Goal: Check status: Check status

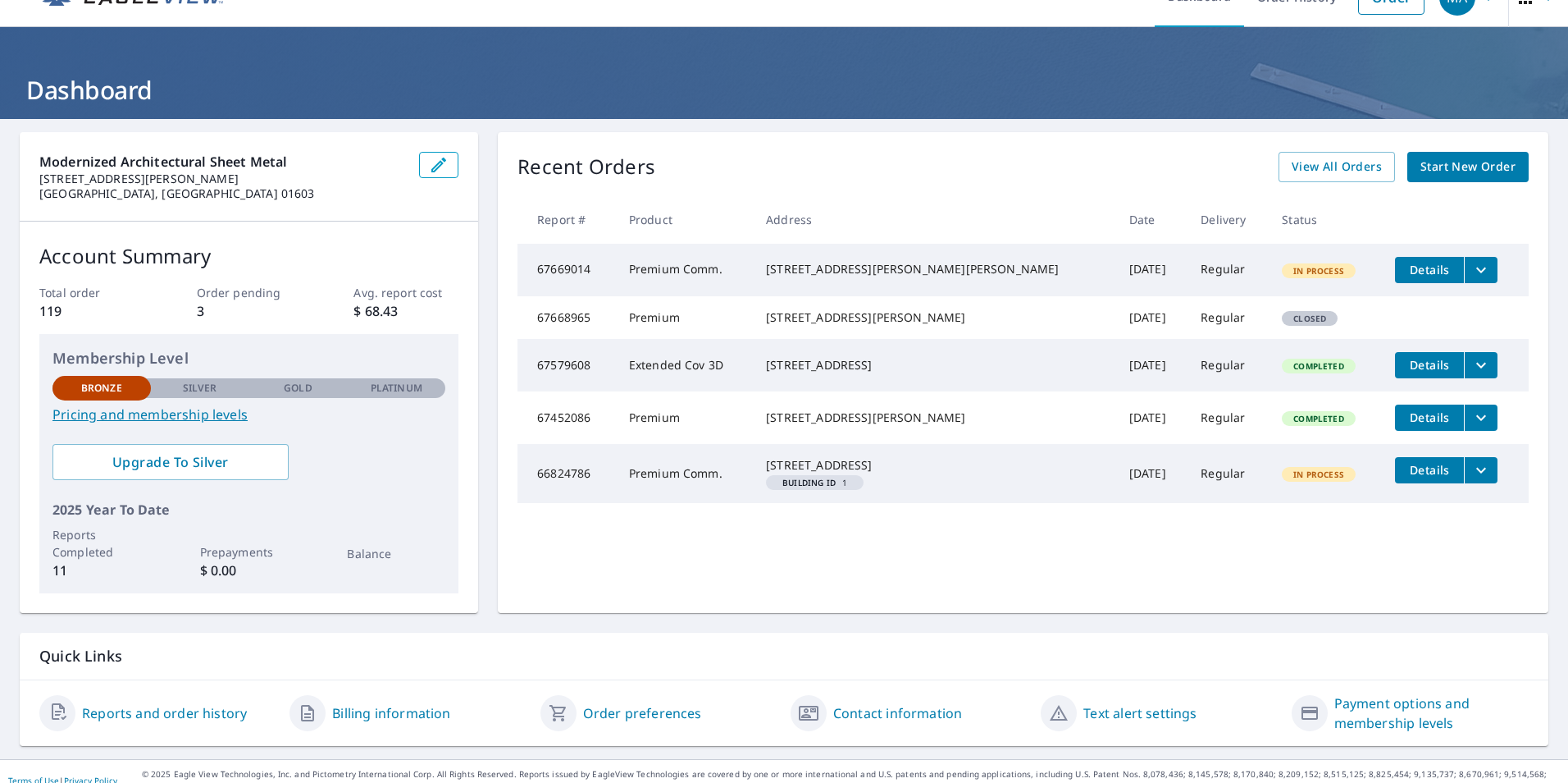
scroll to position [51, 0]
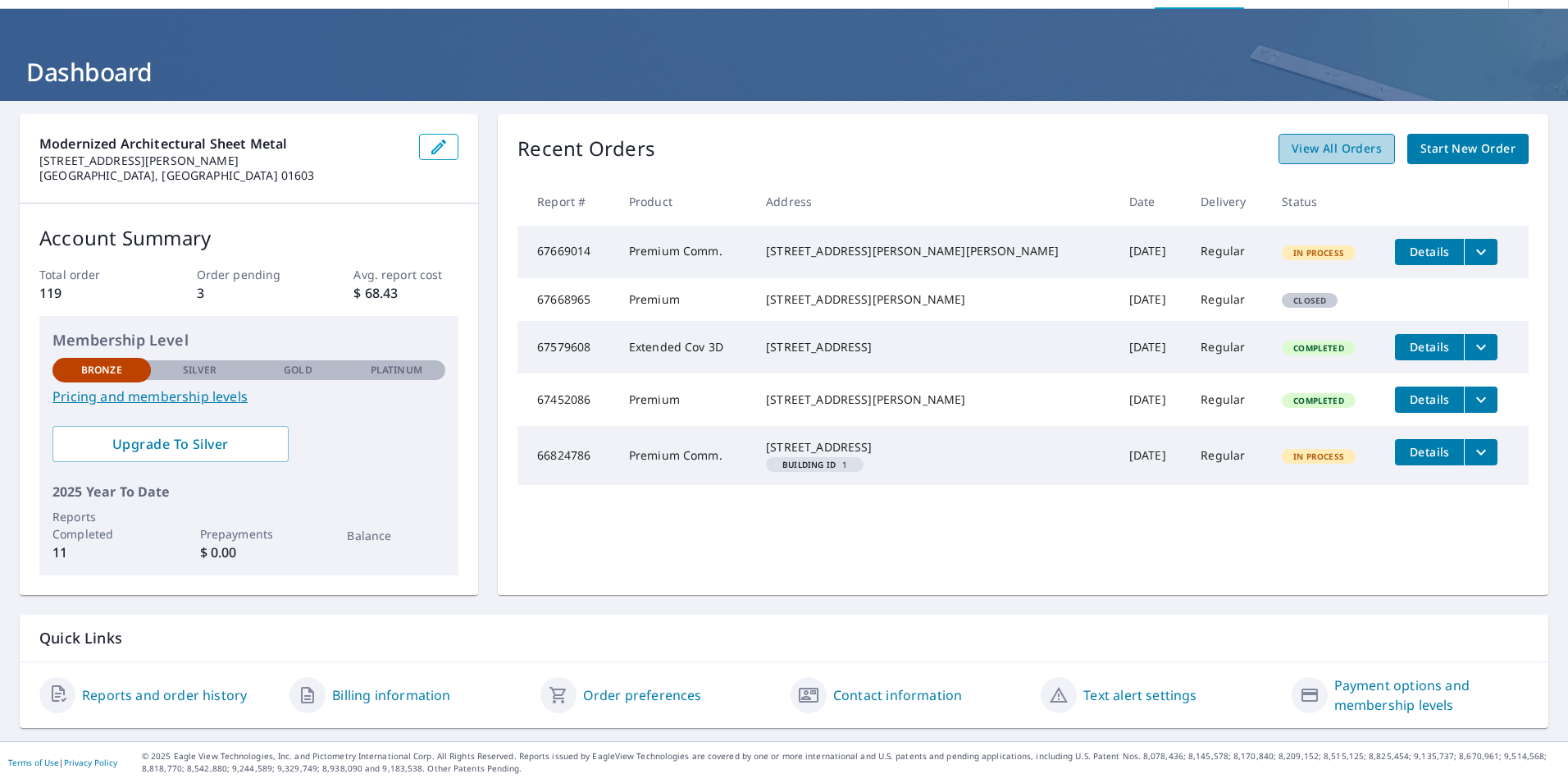
click at [1328, 150] on span "View All Orders" at bounding box center [1337, 149] width 90 height 21
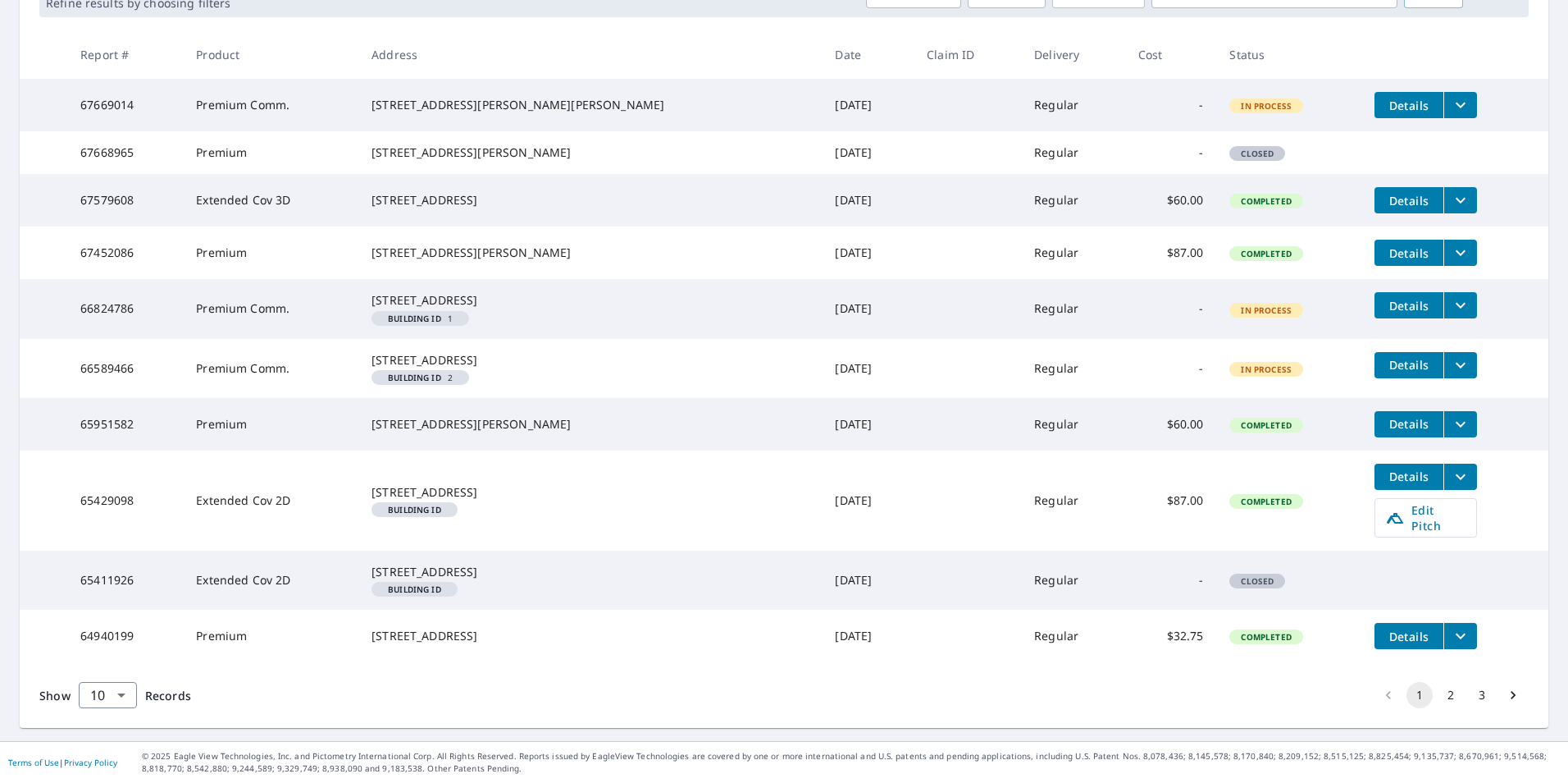
scroll to position [371, 0]
click at [123, 686] on body "MA MA Dashboard Order History Order MA Dashboard / Order History Order History …" at bounding box center [784, 391] width 1568 height 783
click at [107, 721] on li "50" at bounding box center [107, 718] width 58 height 30
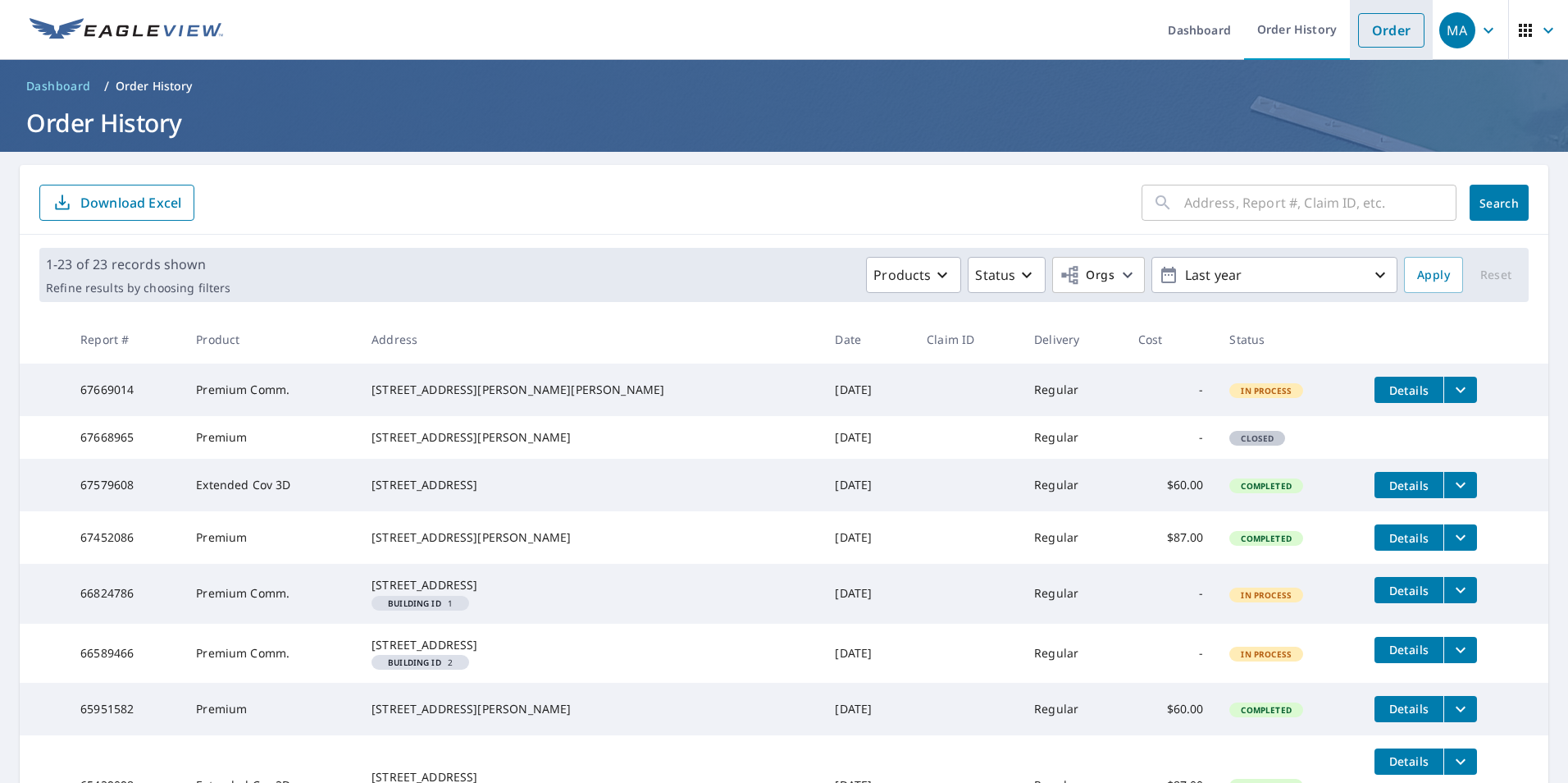
click at [1382, 23] on link "Order" at bounding box center [1391, 31] width 67 height 34
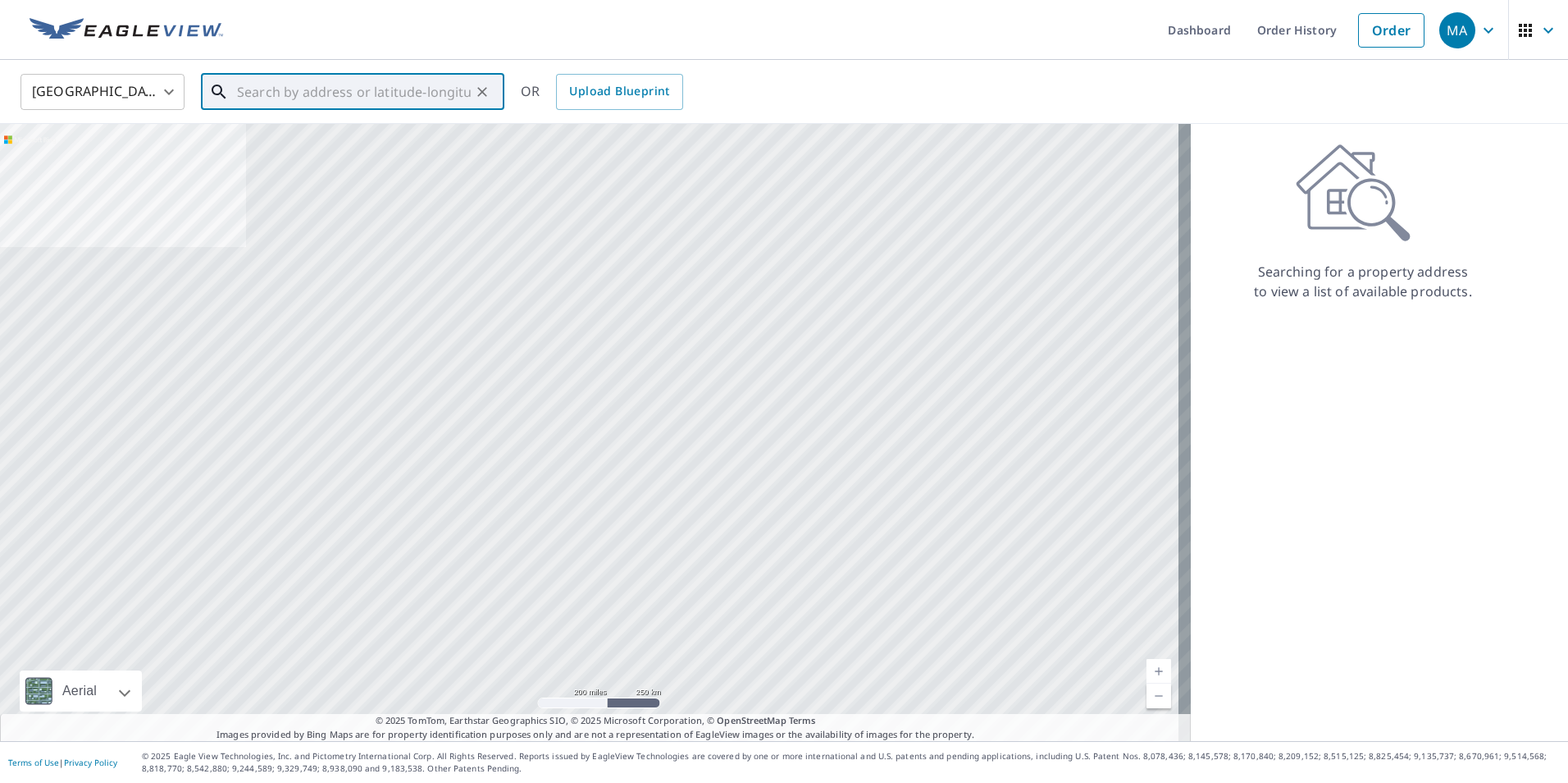
click at [279, 88] on input "text" at bounding box center [354, 91] width 234 height 46
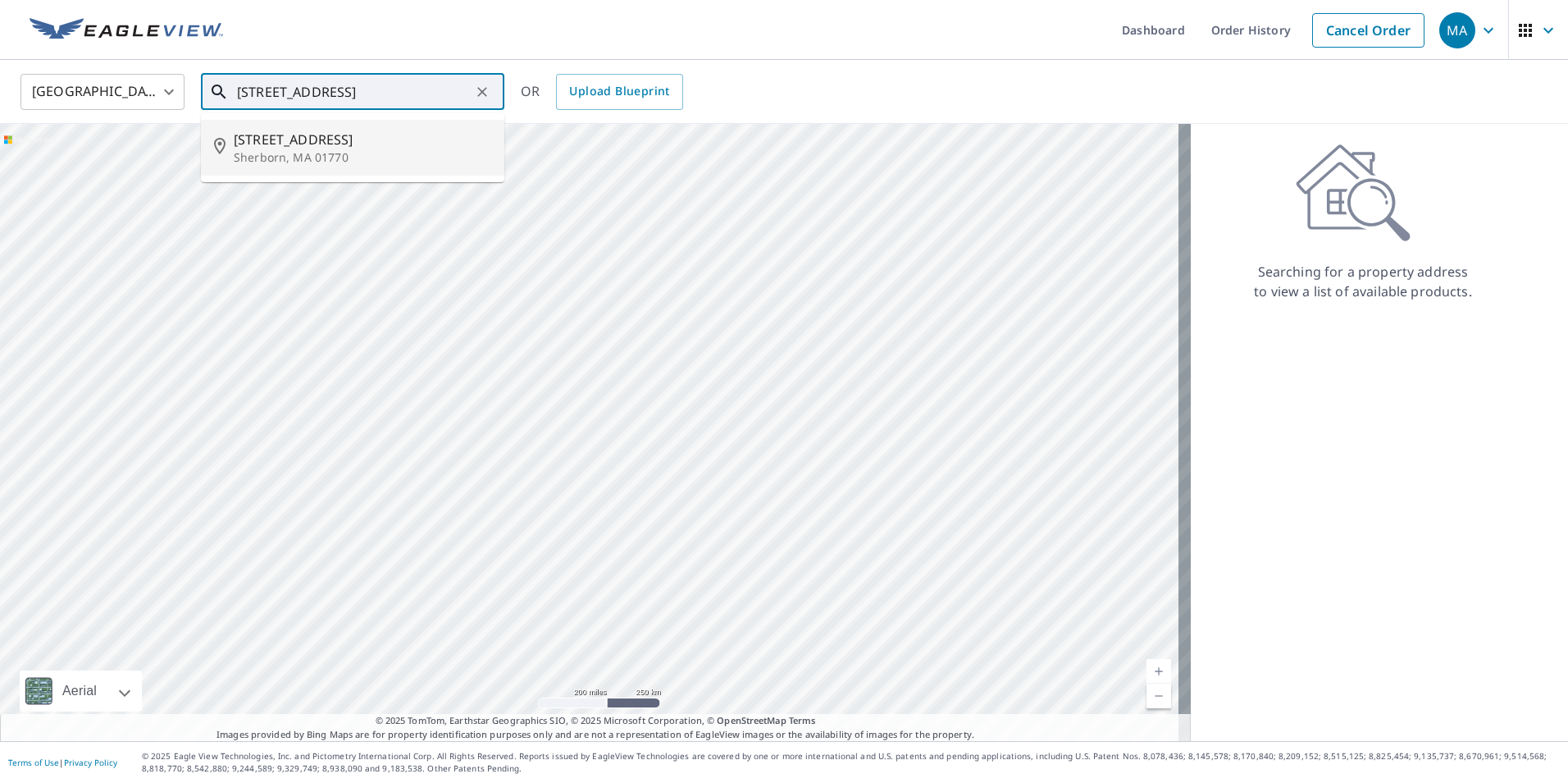
click at [299, 138] on span "[STREET_ADDRESS]" at bounding box center [362, 140] width 257 height 20
type input "[STREET_ADDRESS]"
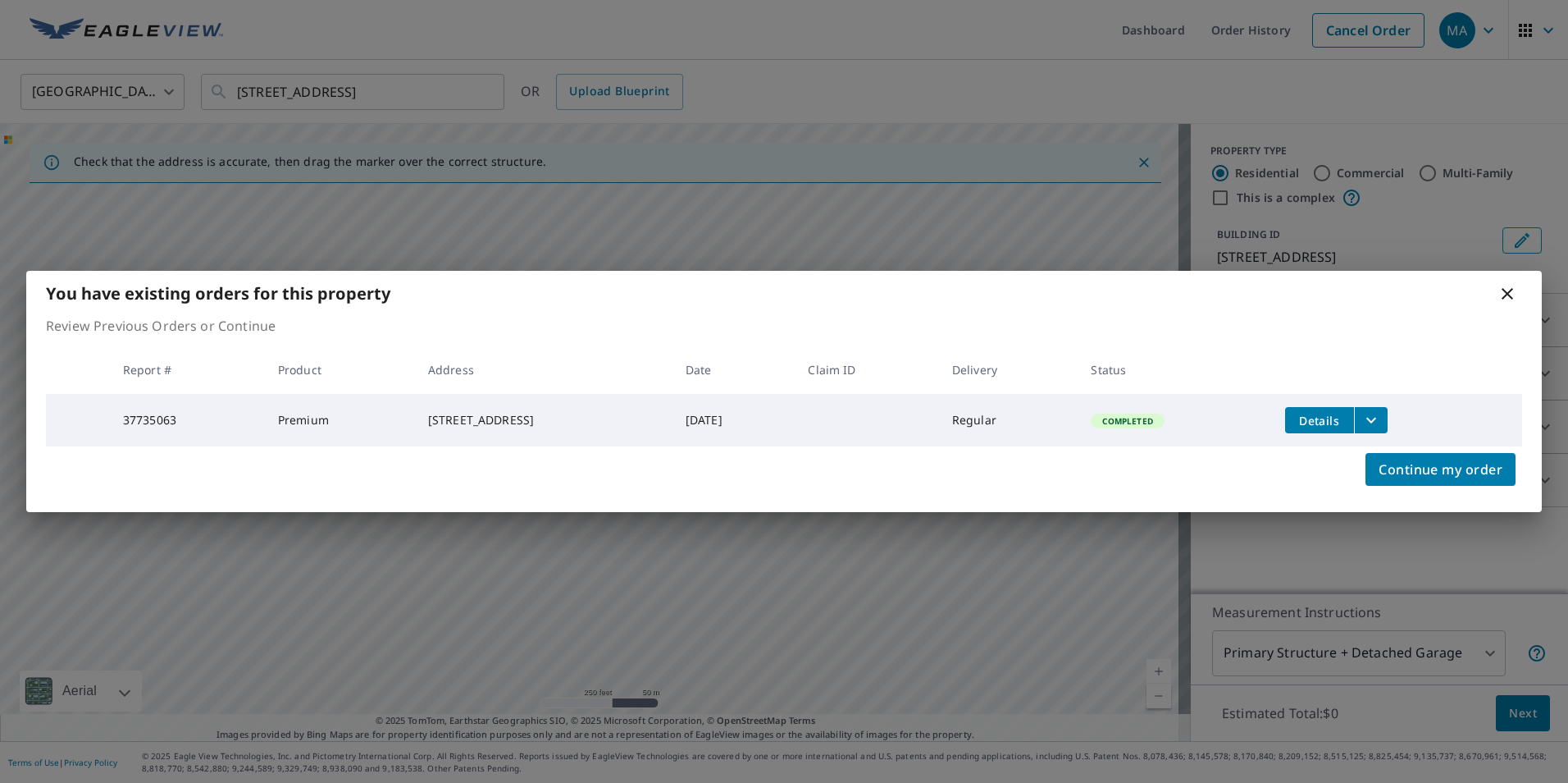
click at [1500, 288] on icon at bounding box center [1508, 294] width 20 height 20
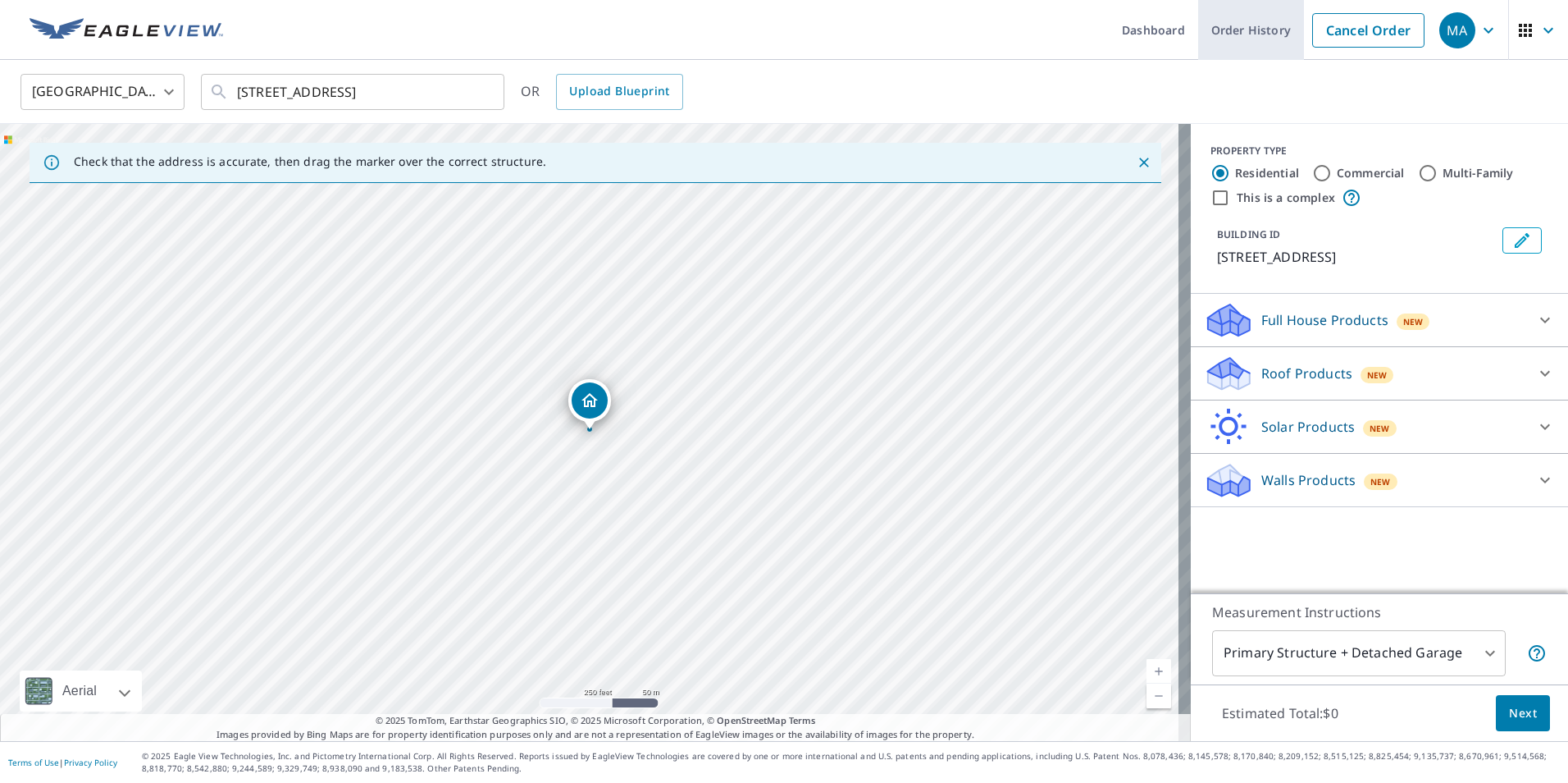
click at [1246, 23] on link "Order History" at bounding box center [1250, 30] width 106 height 60
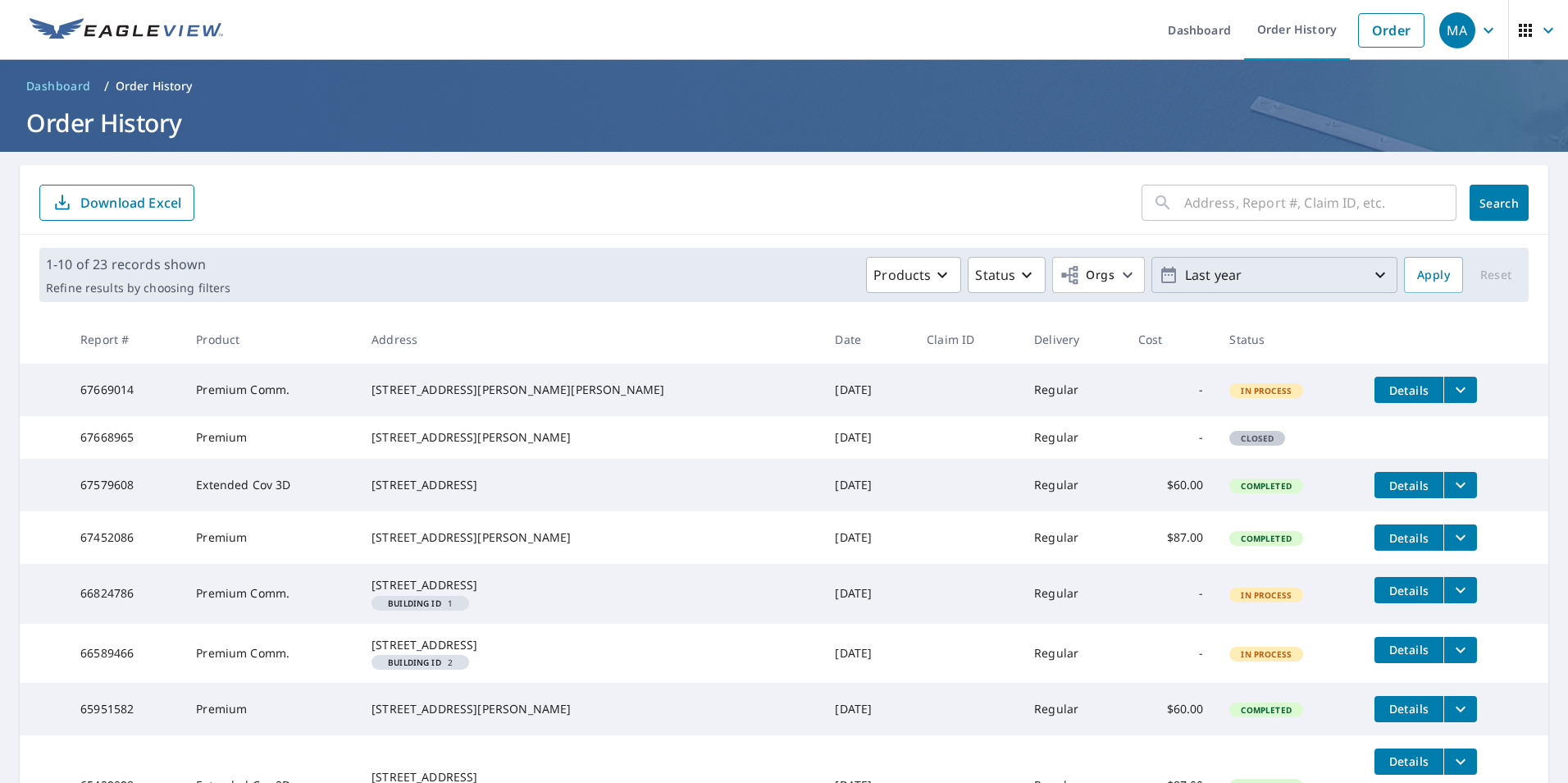
click at [1224, 266] on p "Last year" at bounding box center [1274, 275] width 192 height 29
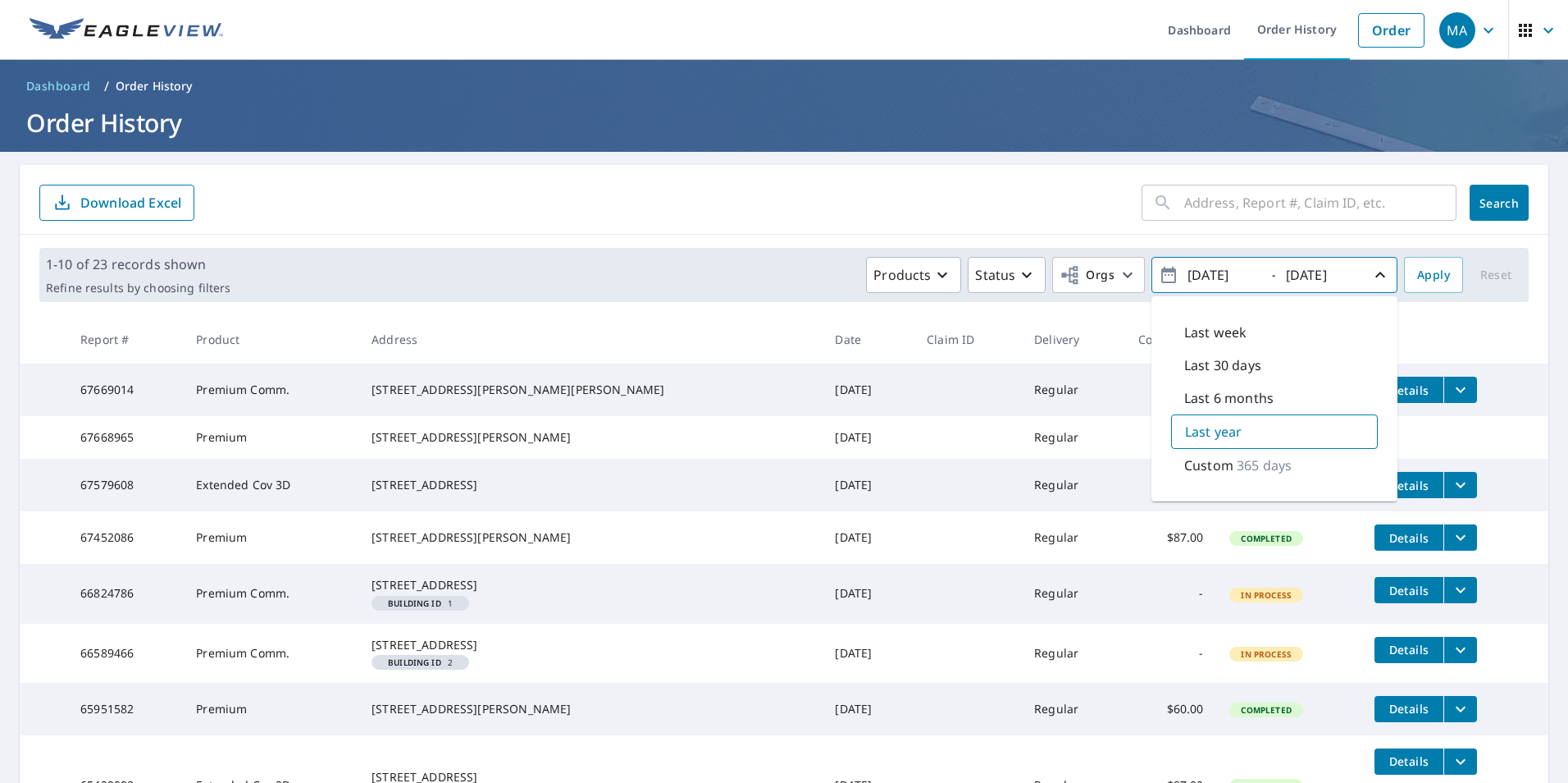
click at [1255, 467] on p "365 days" at bounding box center [1264, 465] width 55 height 20
click at [1281, 273] on input "[DATE]" at bounding box center [1321, 275] width 80 height 26
click at [1185, 280] on input "[DATE]" at bounding box center [1222, 275] width 80 height 26
click at [1197, 461] on p "Custom" at bounding box center [1210, 464] width 50 height 20
click at [1203, 274] on input "[DATE]" at bounding box center [1222, 275] width 80 height 26
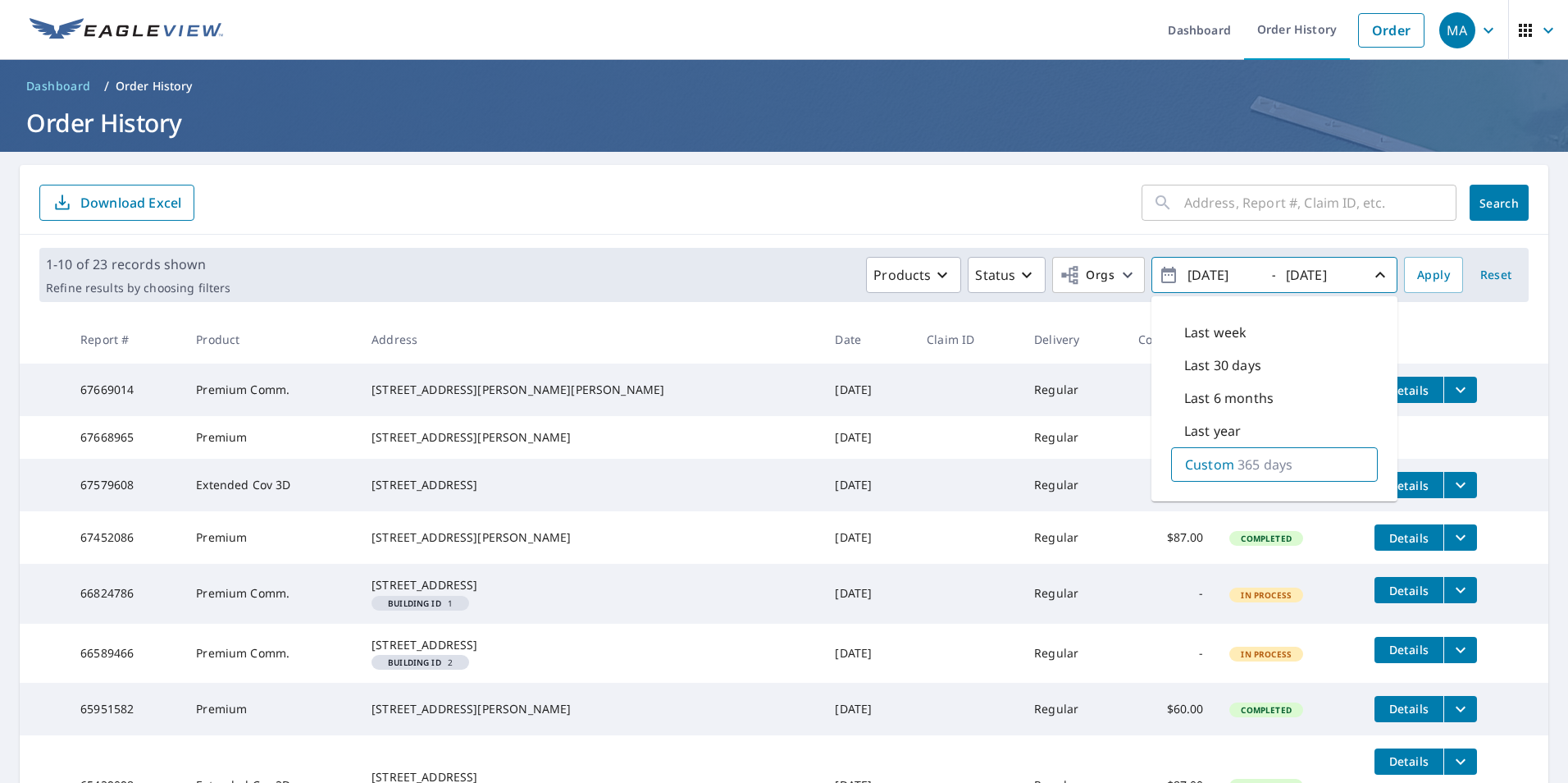
click at [1163, 271] on icon "button" at bounding box center [1168, 275] width 14 height 16
click at [1161, 272] on icon "button" at bounding box center [1168, 275] width 14 height 16
click at [1159, 275] on icon "button" at bounding box center [1169, 275] width 20 height 20
click at [1370, 276] on icon "button" at bounding box center [1380, 275] width 20 height 20
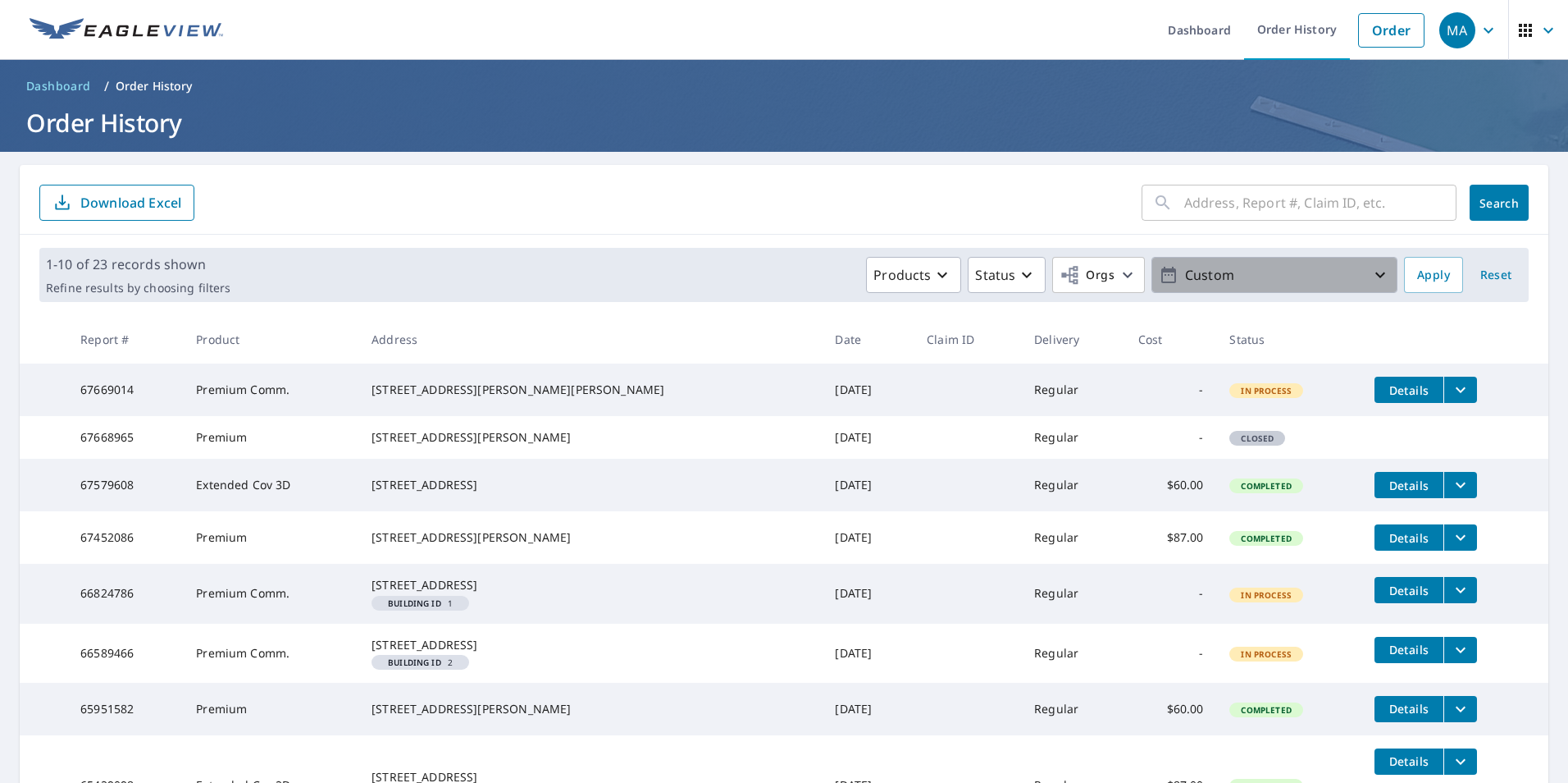
click at [1370, 276] on icon "button" at bounding box center [1380, 275] width 20 height 20
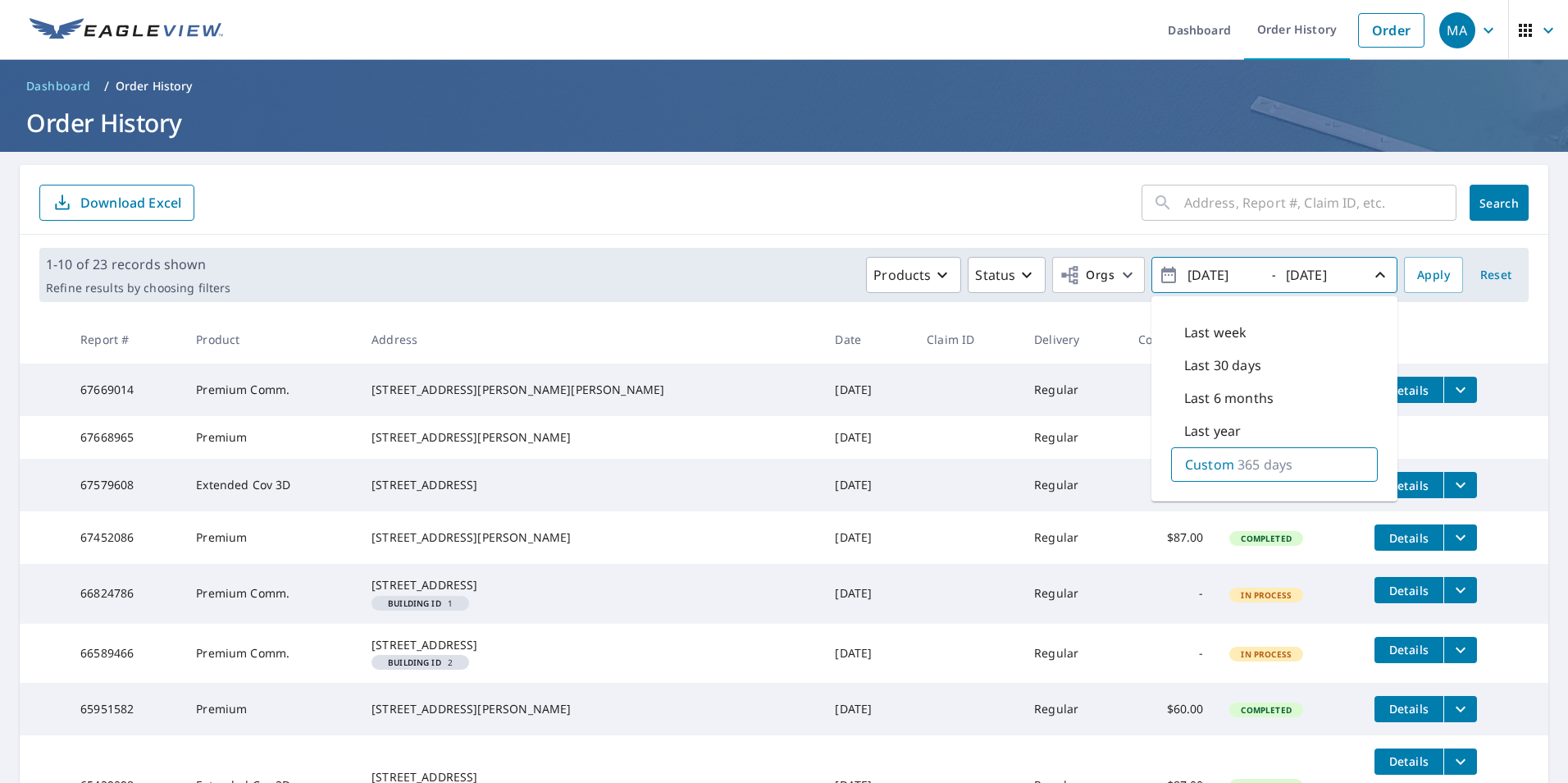
click at [1224, 276] on input "[DATE]" at bounding box center [1222, 275] width 80 height 26
click at [1370, 275] on icon "button" at bounding box center [1380, 275] width 20 height 20
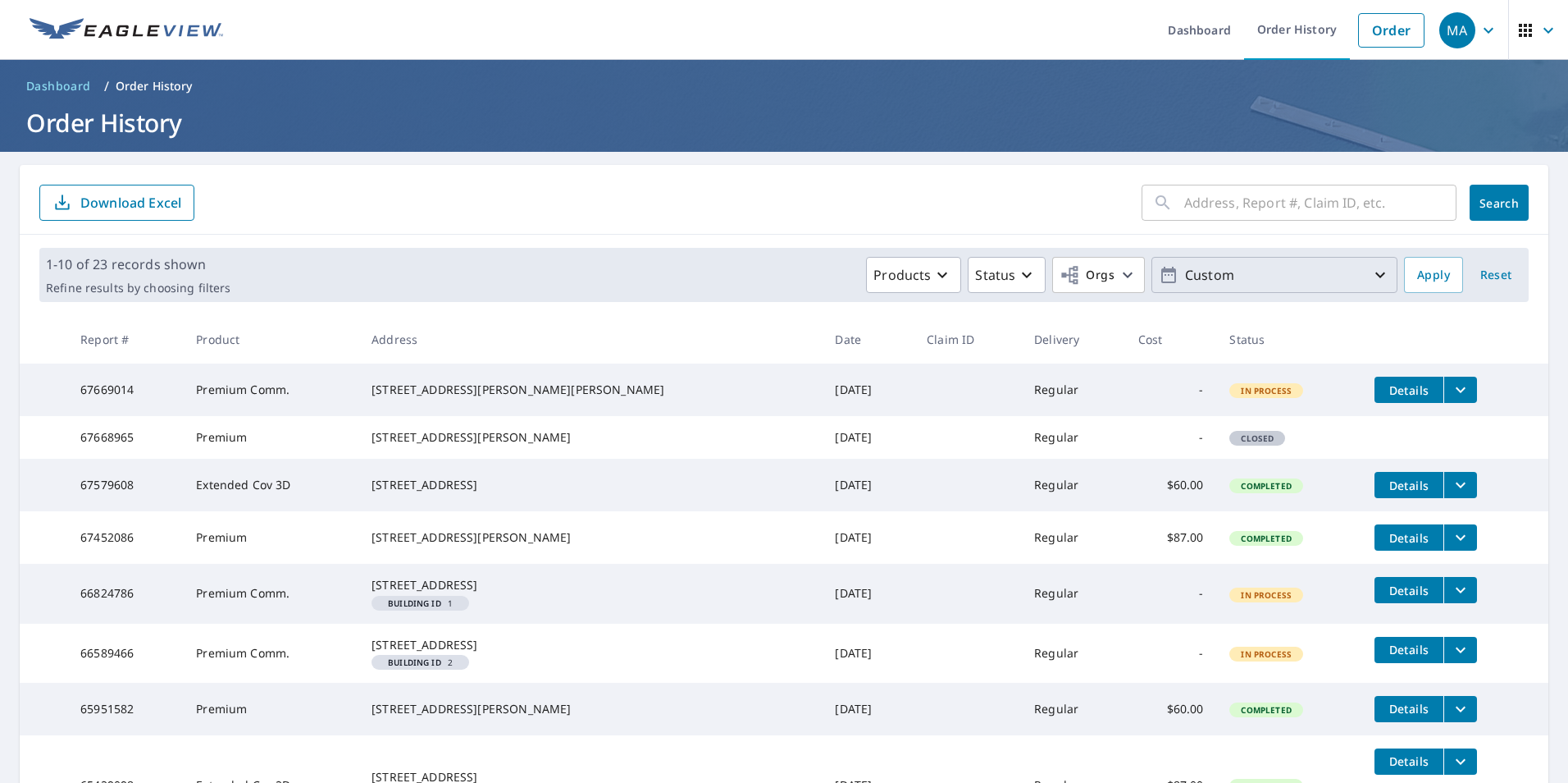
click at [1476, 269] on span "Reset" at bounding box center [1496, 275] width 40 height 21
click at [1223, 284] on p "Last year" at bounding box center [1274, 275] width 192 height 29
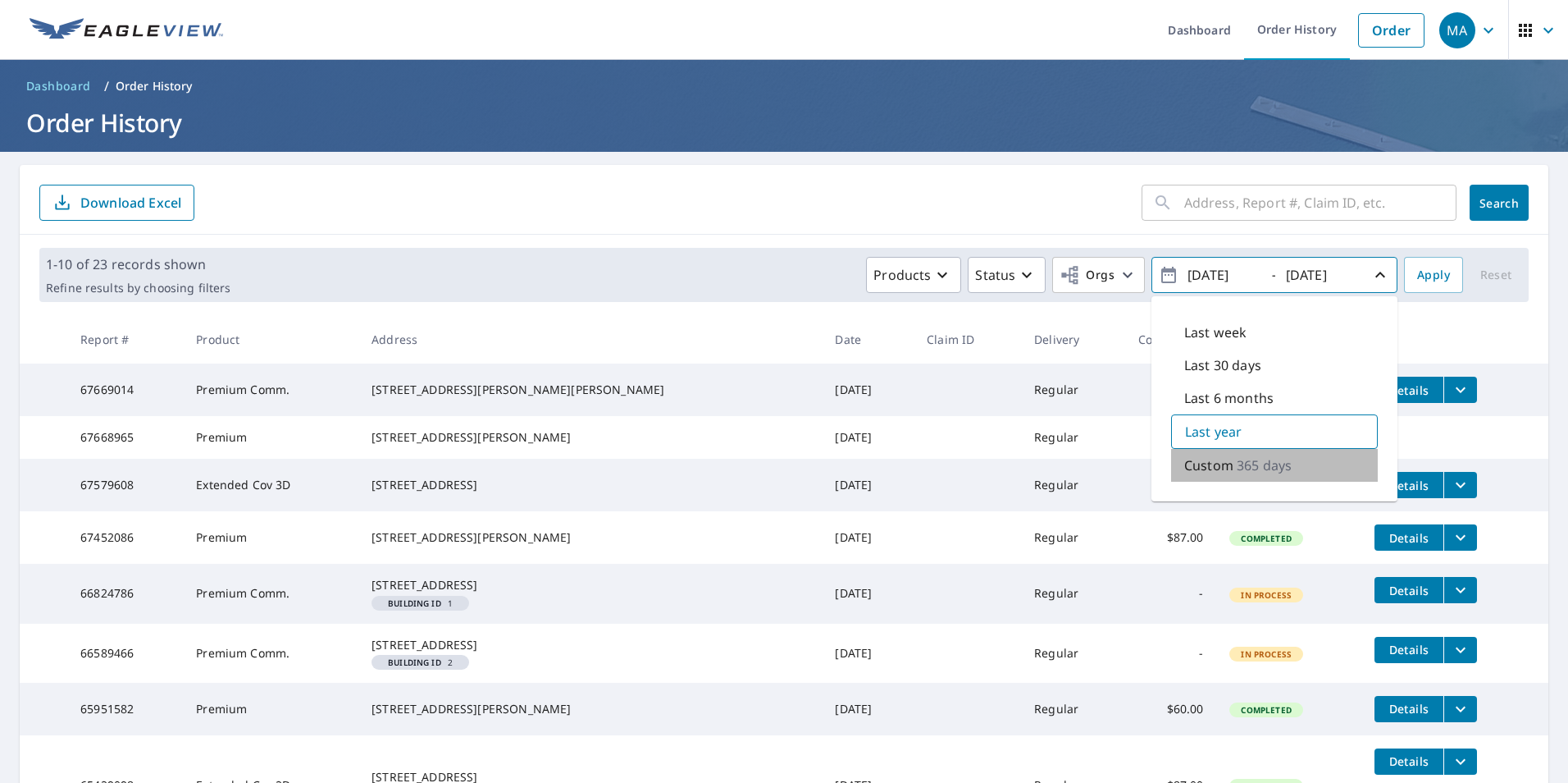
click at [1184, 470] on p "Custom" at bounding box center [1209, 465] width 50 height 20
click at [1161, 273] on icon "button" at bounding box center [1168, 275] width 14 height 16
click at [1159, 276] on icon "button" at bounding box center [1169, 275] width 20 height 20
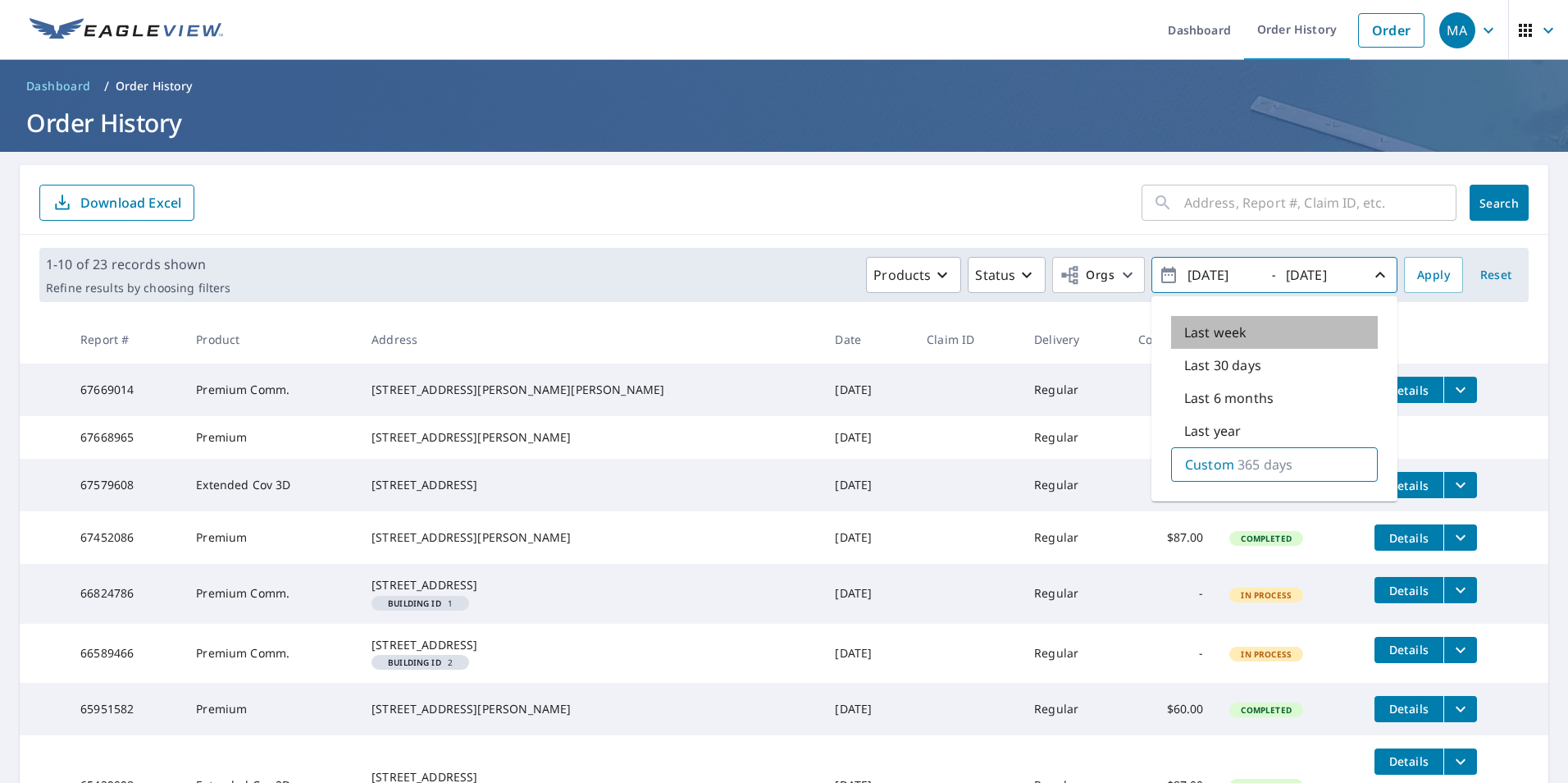
click at [1188, 337] on p "Last week" at bounding box center [1215, 332] width 62 height 20
type input "[DATE]"
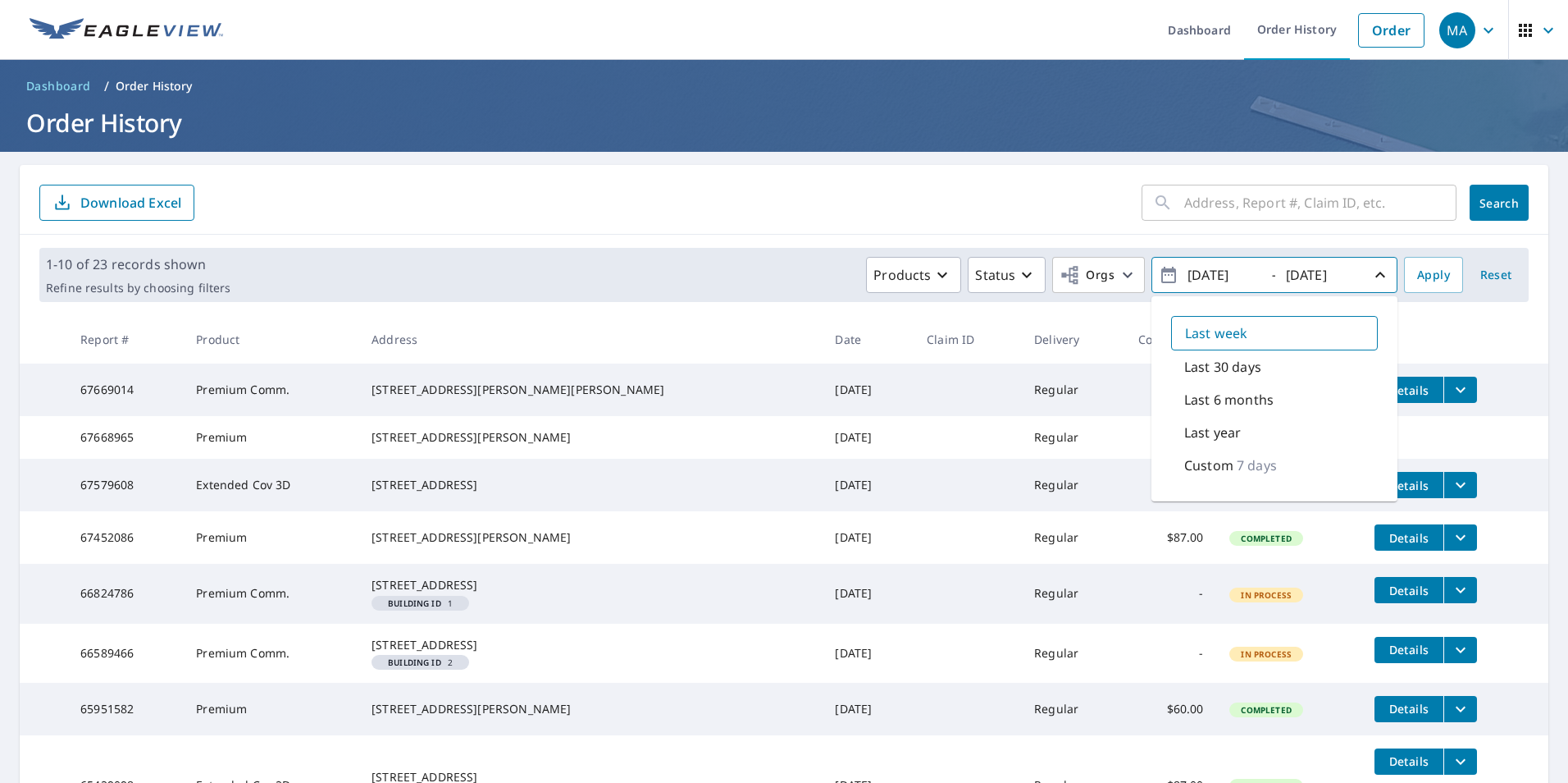
drag, startPoint x: 1144, startPoint y: 286, endPoint x: 1162, endPoint y: 281, distance: 18.7
click at [1151, 284] on button "[DATE] - [DATE]" at bounding box center [1274, 275] width 246 height 36
click at [1162, 281] on icon "button" at bounding box center [1169, 275] width 20 height 20
click at [1370, 279] on icon "button" at bounding box center [1380, 275] width 20 height 20
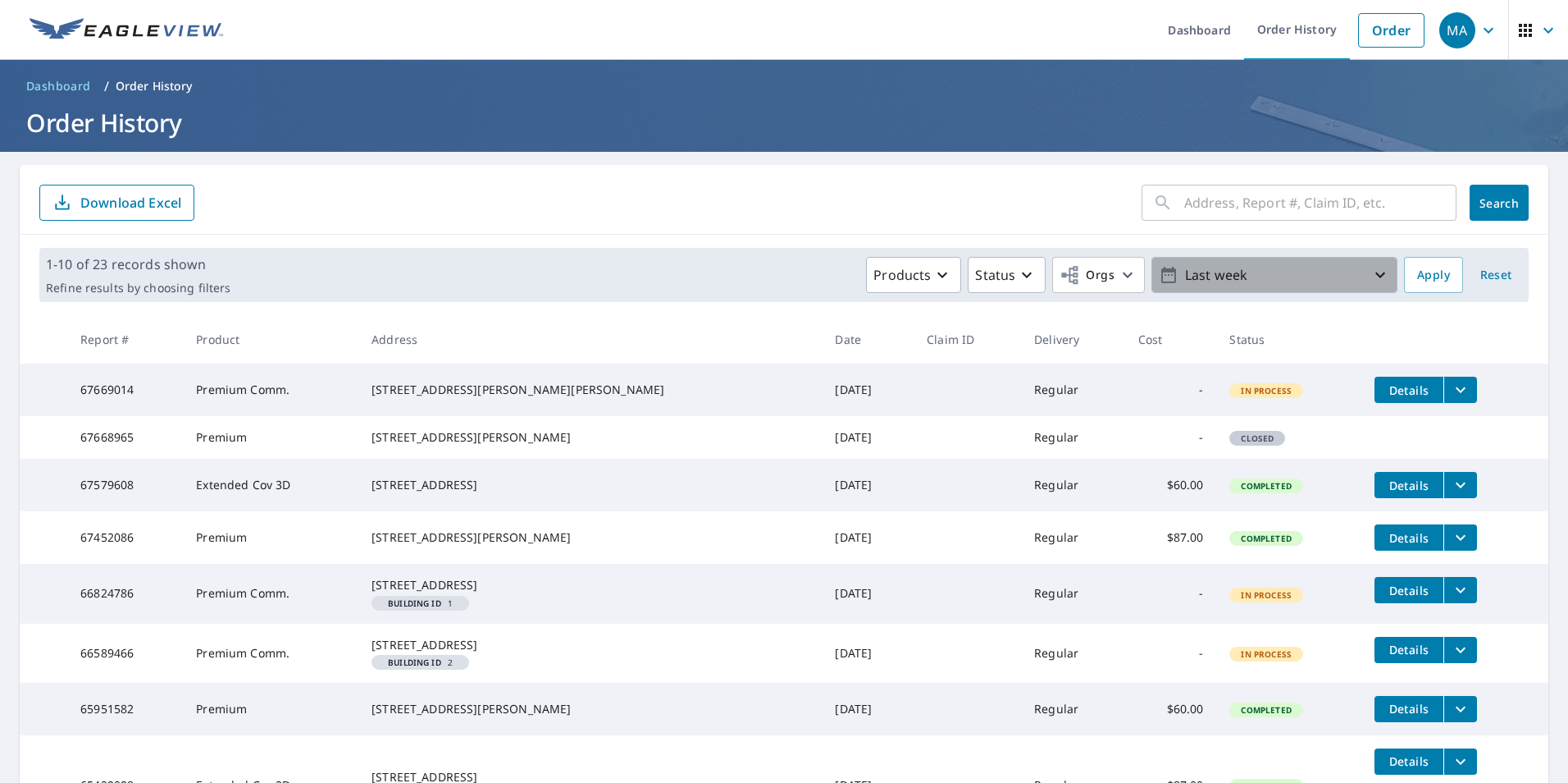
click at [1159, 277] on icon "button" at bounding box center [1169, 275] width 20 height 20
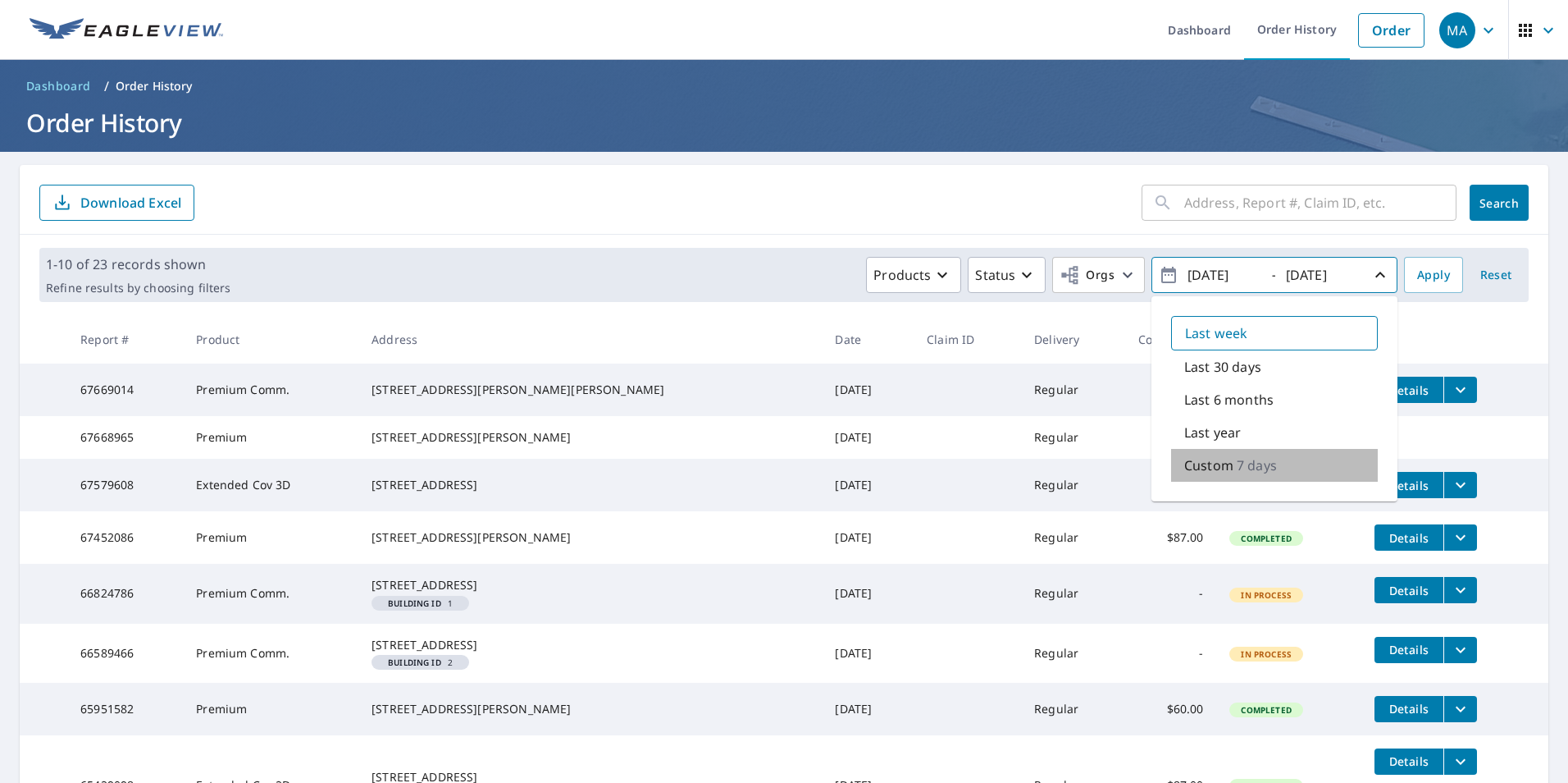
click at [1212, 465] on p "Custom" at bounding box center [1209, 465] width 50 height 20
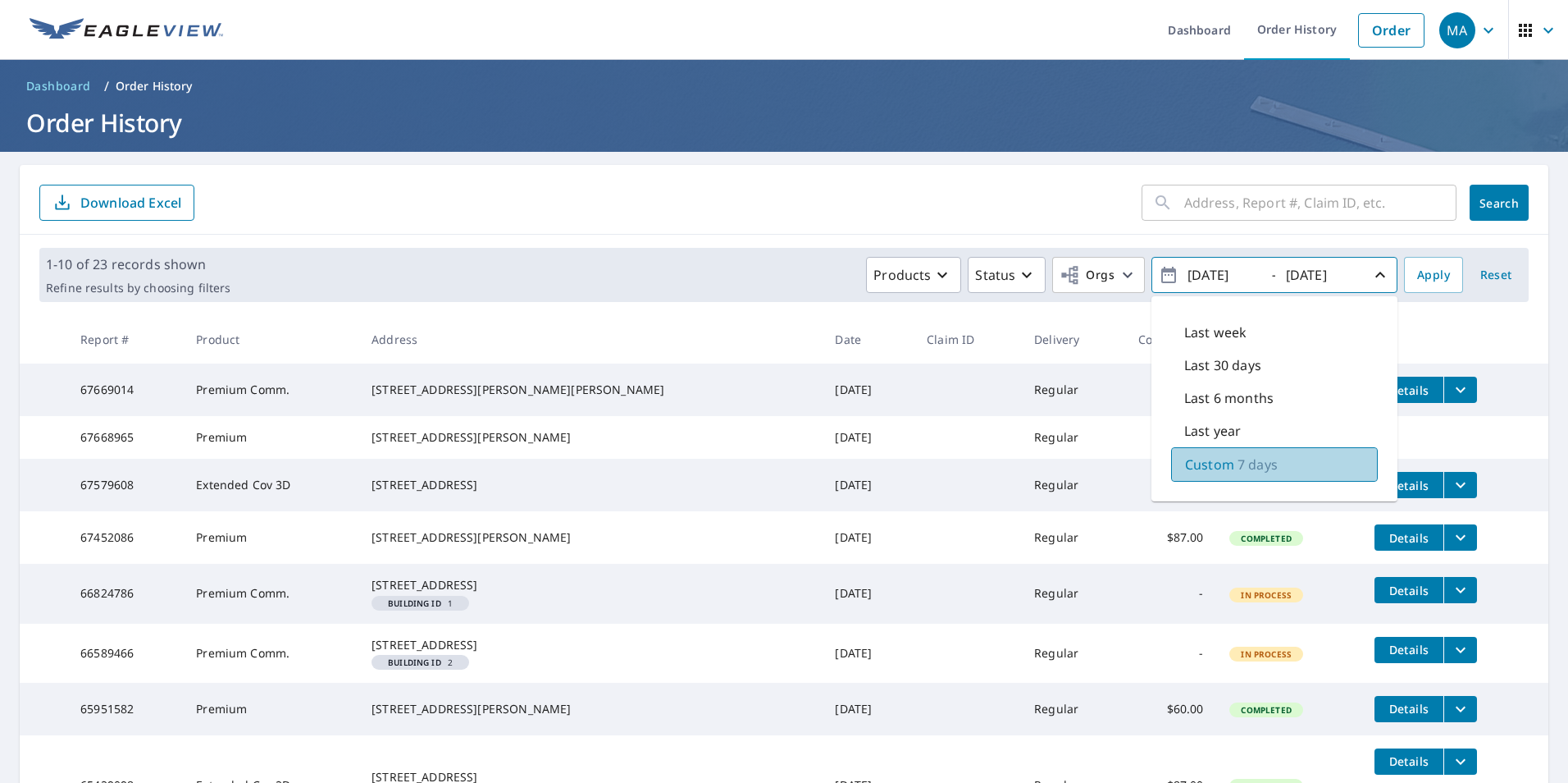
click at [1244, 461] on p "7 days" at bounding box center [1257, 464] width 41 height 20
click at [1336, 269] on input "[DATE]" at bounding box center [1321, 275] width 80 height 26
click at [1323, 211] on input "text" at bounding box center [1321, 202] width 273 height 46
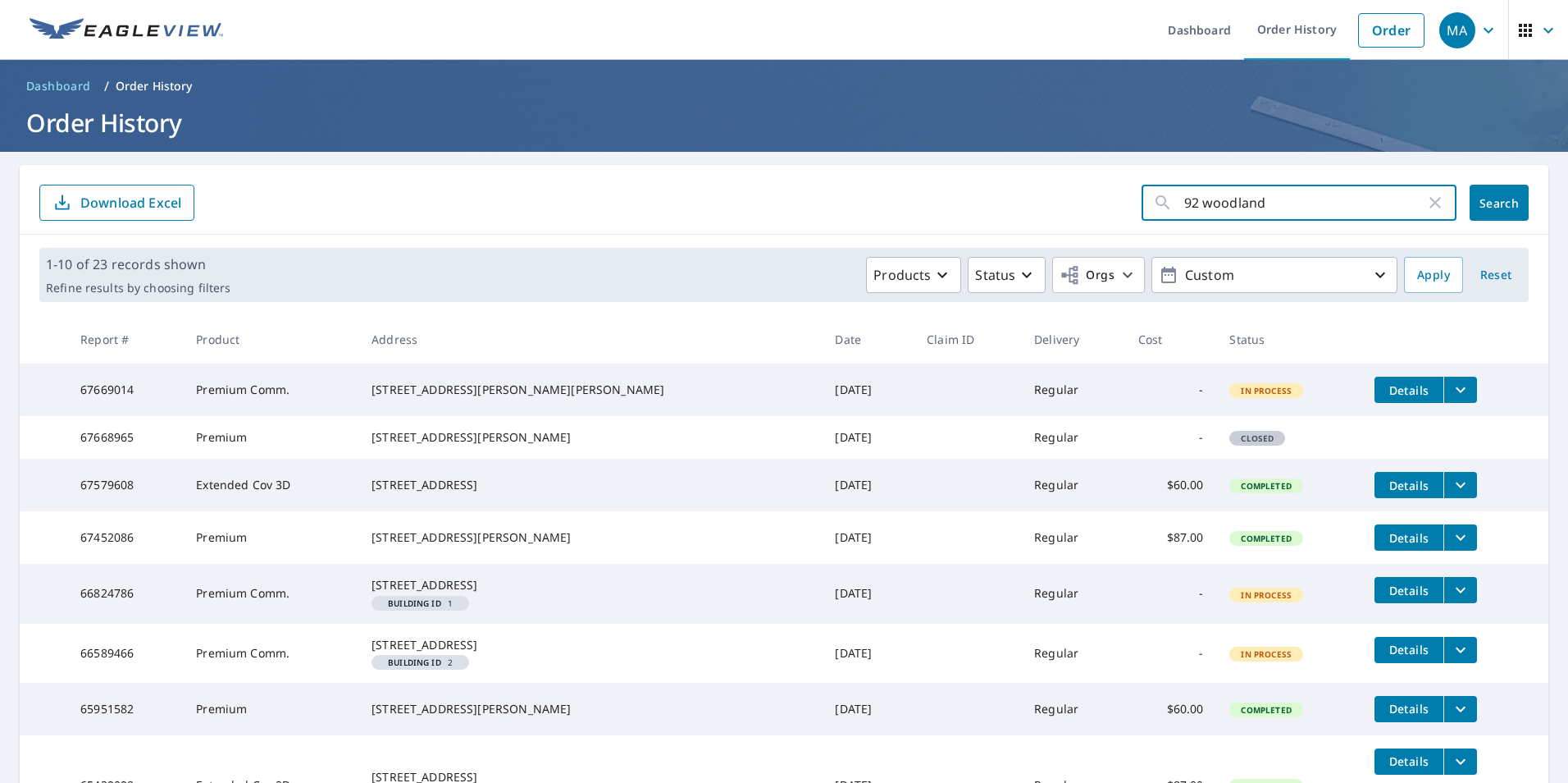
type input "92 woodland"
click at [1482, 199] on span "Search" at bounding box center [1498, 202] width 32 height 15
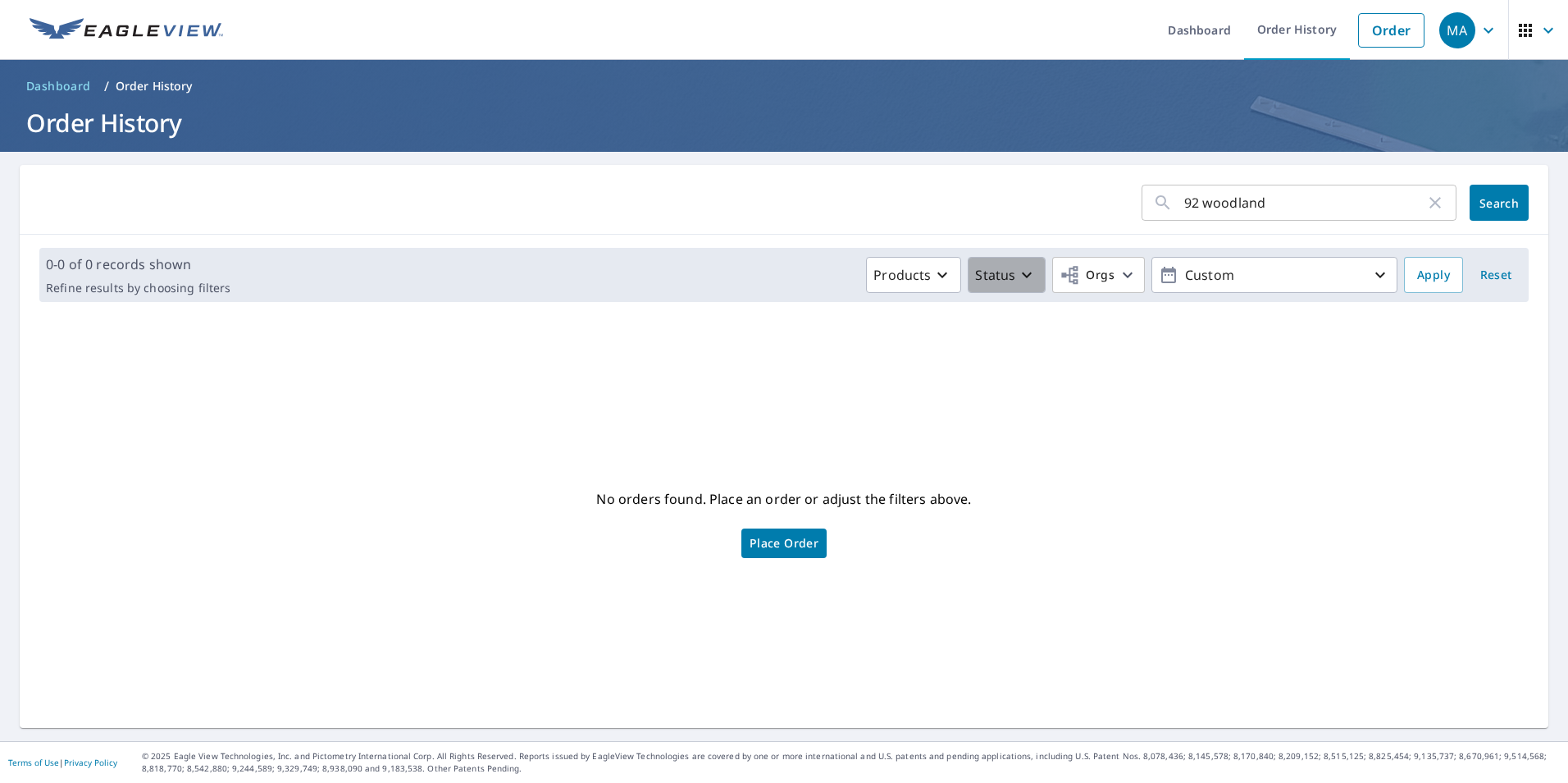
click at [1018, 279] on icon "button" at bounding box center [1026, 275] width 20 height 20
drag, startPoint x: 1026, startPoint y: 452, endPoint x: 1030, endPoint y: 488, distance: 36.2
click at [1028, 493] on div "92 woodland ​ Search 0-0 of 0 records shown Refine results by choosing filters …" at bounding box center [784, 446] width 1528 height 563
click at [1023, 288] on button "Status" at bounding box center [1007, 275] width 78 height 36
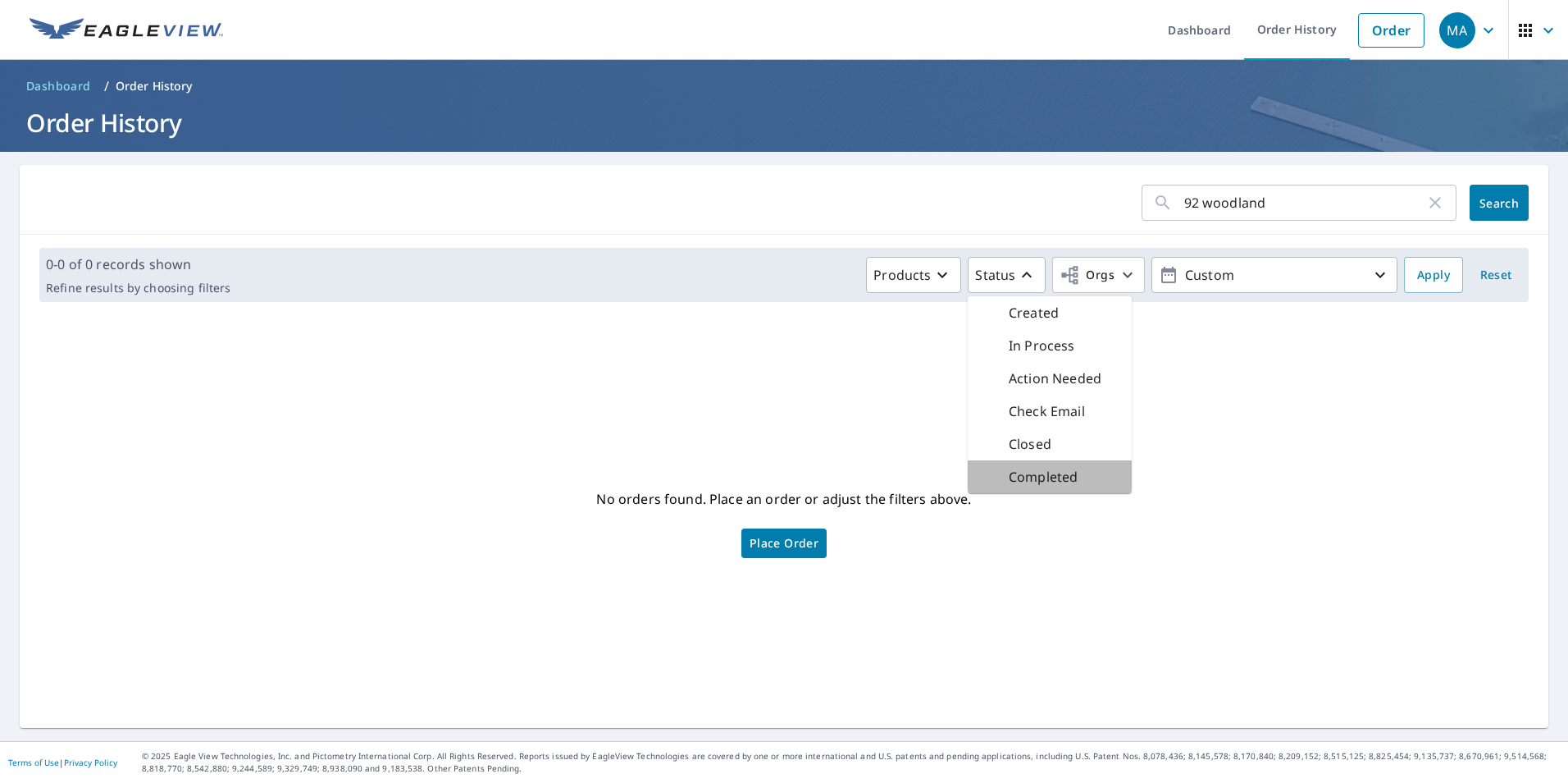
click at [1034, 477] on p "Completed" at bounding box center [1043, 477] width 69 height 20
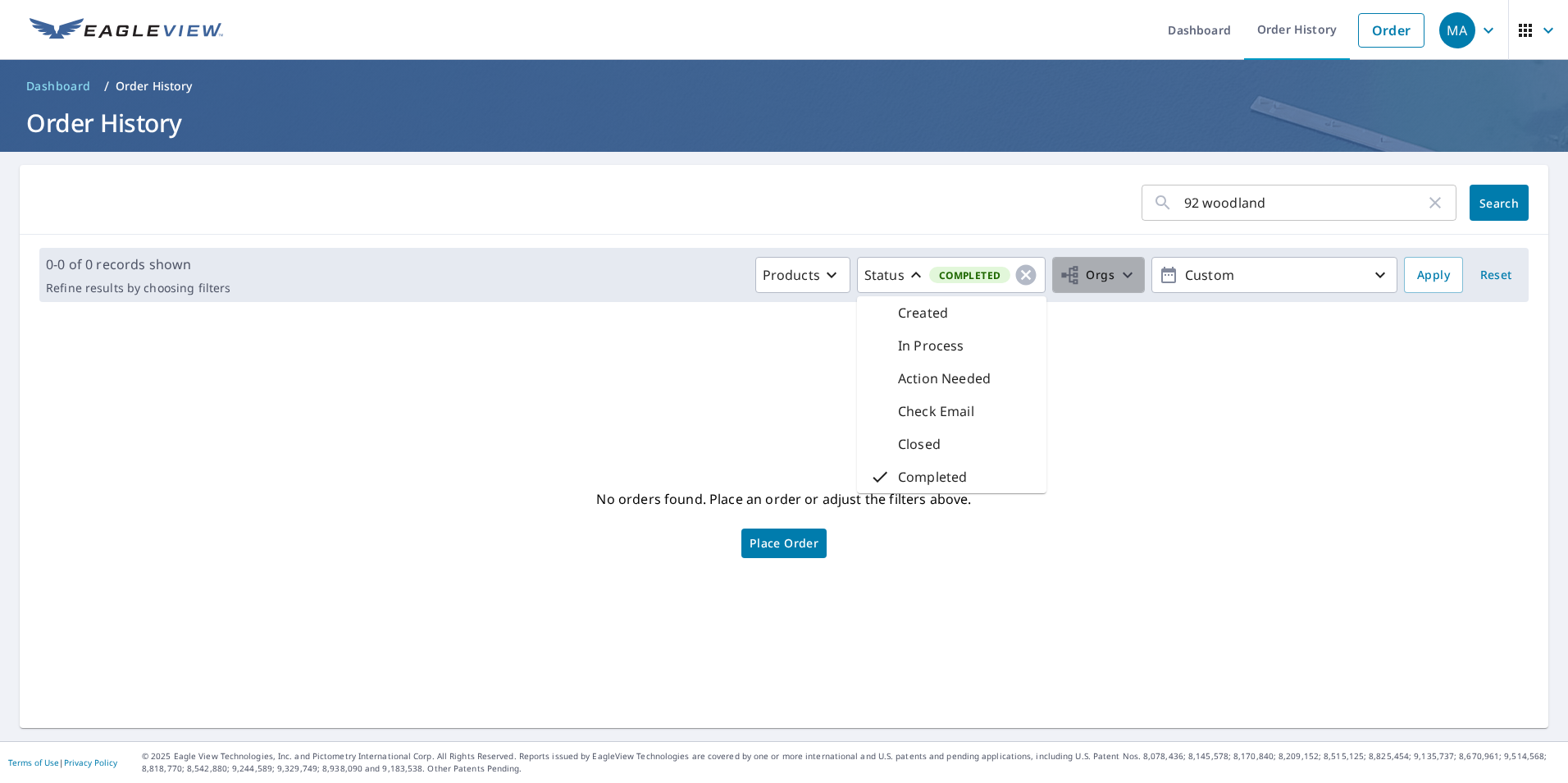
click at [1119, 275] on icon "button" at bounding box center [1127, 275] width 20 height 20
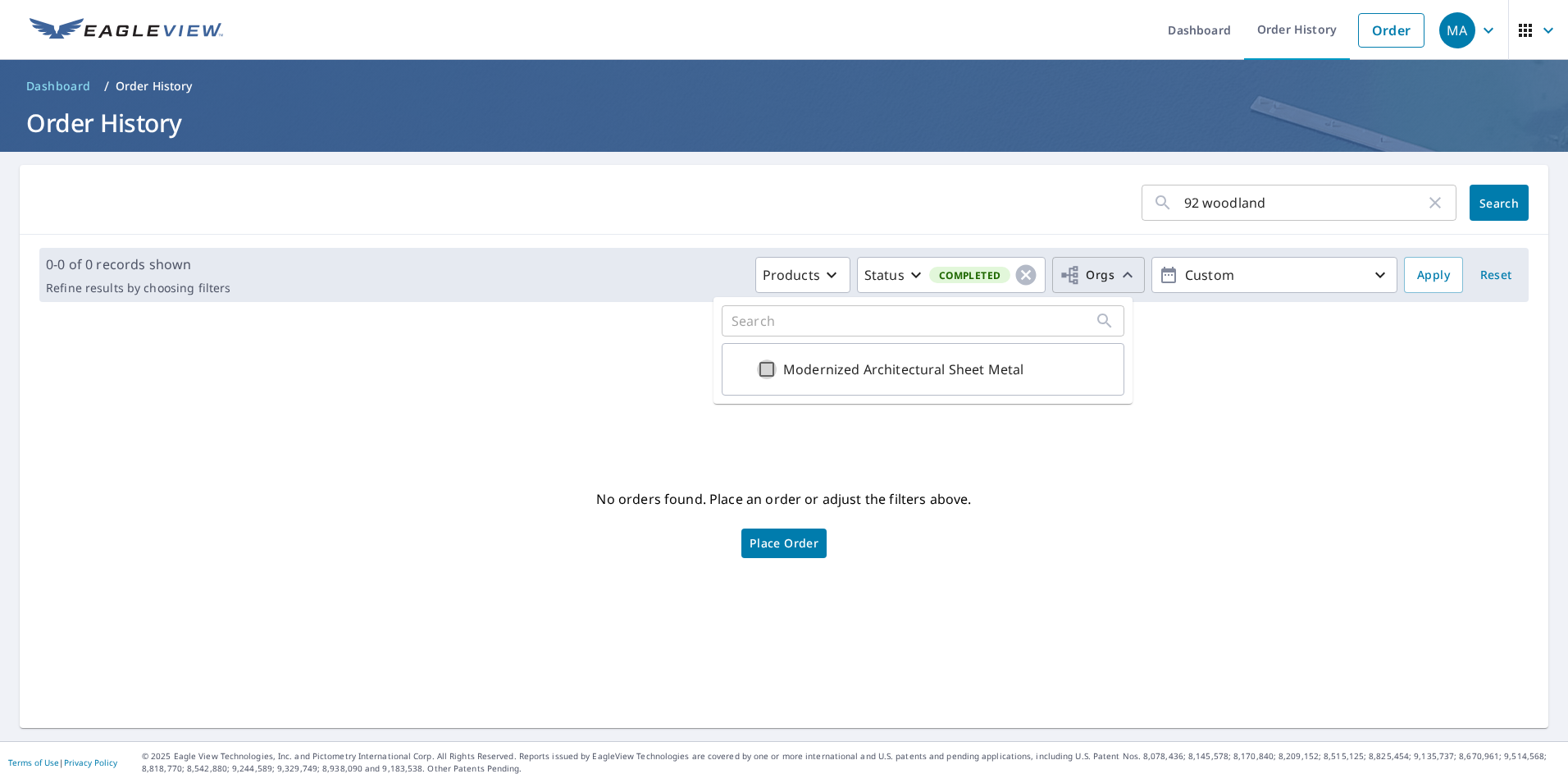
click at [775, 368] on input "Modernized Architectural Sheet Metal" at bounding box center [766, 369] width 20 height 20
checkbox input "true"
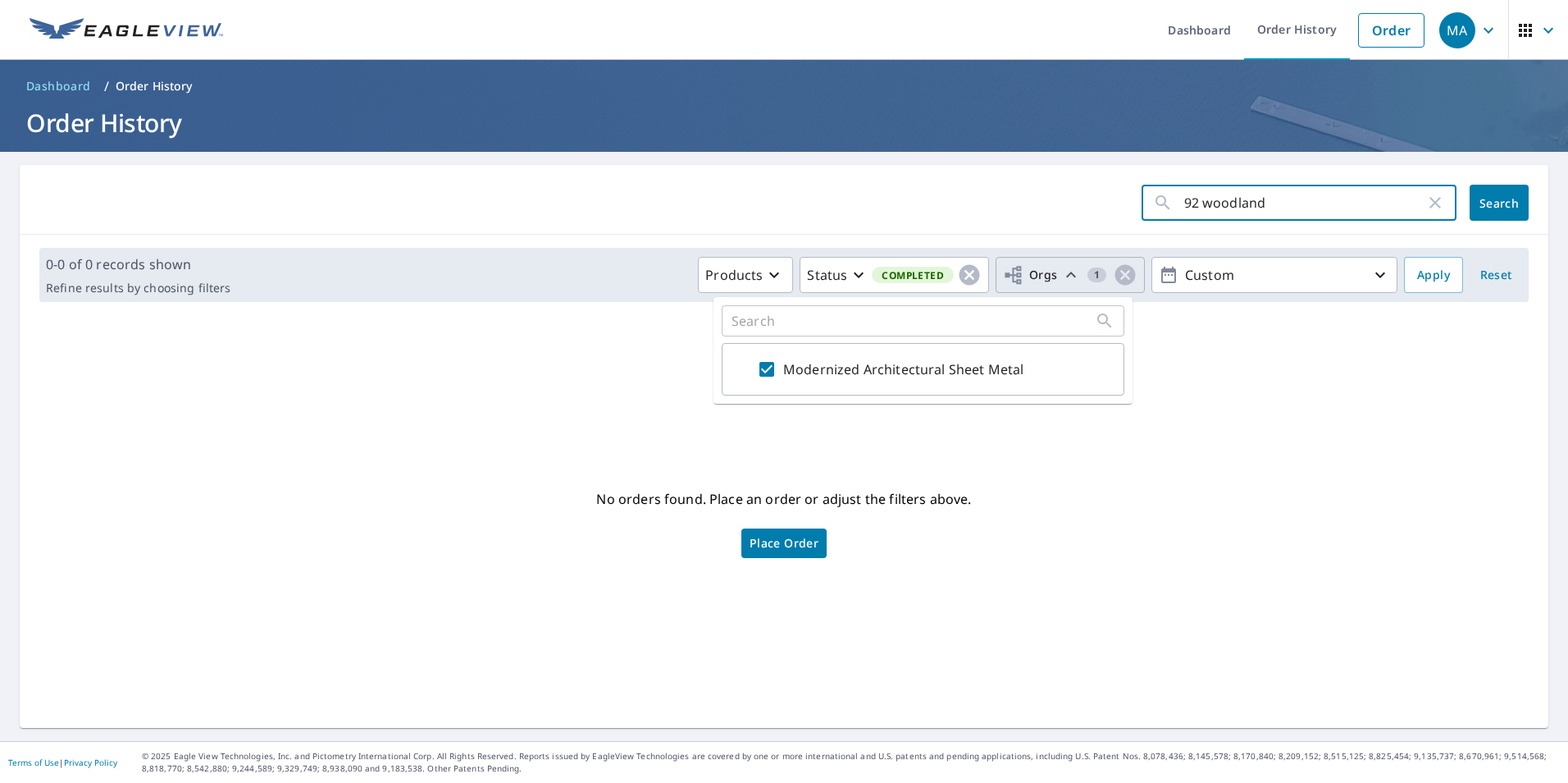
click at [1494, 201] on span "Search" at bounding box center [1498, 202] width 32 height 15
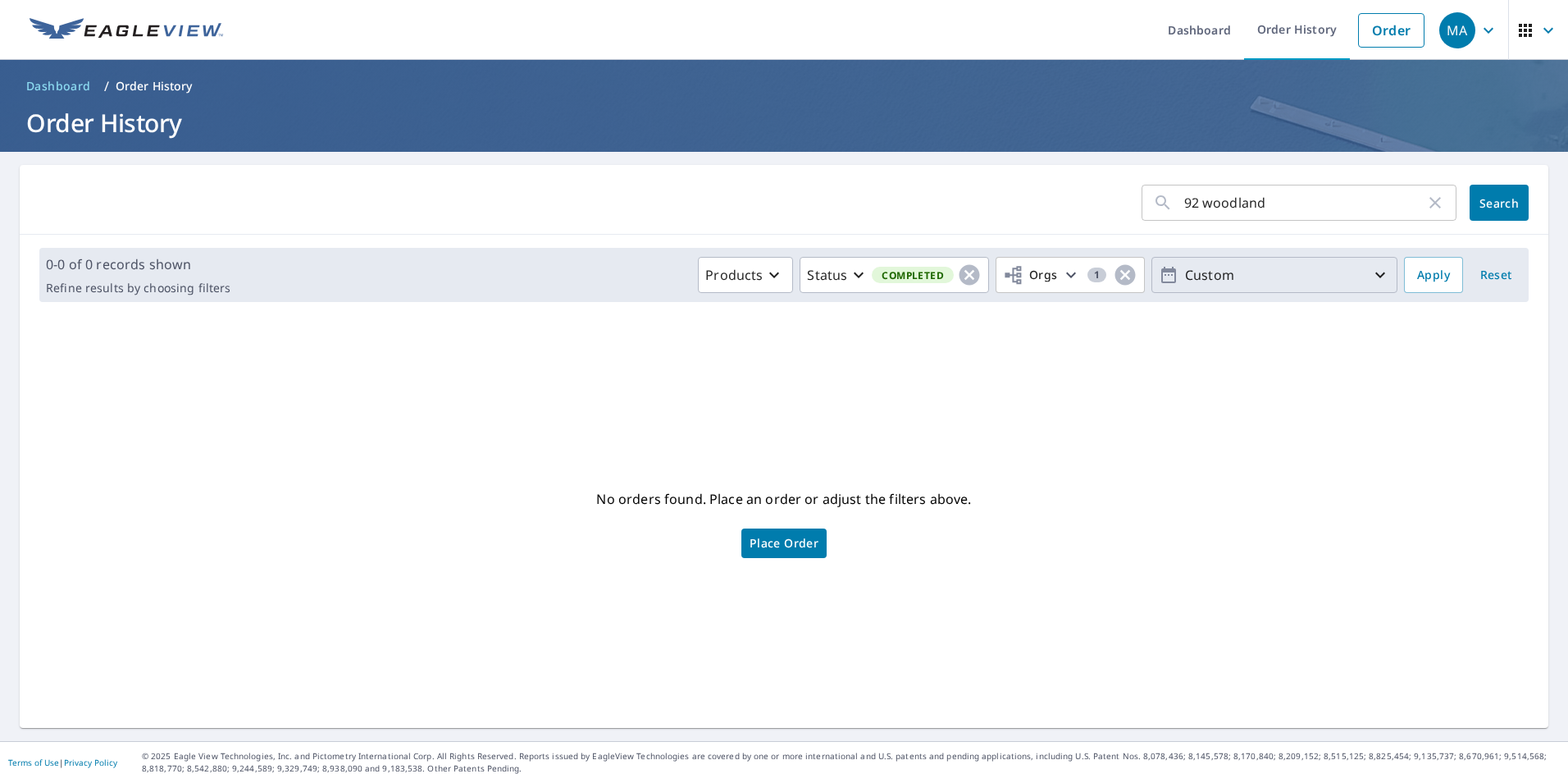
click at [1256, 275] on p "Custom" at bounding box center [1274, 275] width 192 height 29
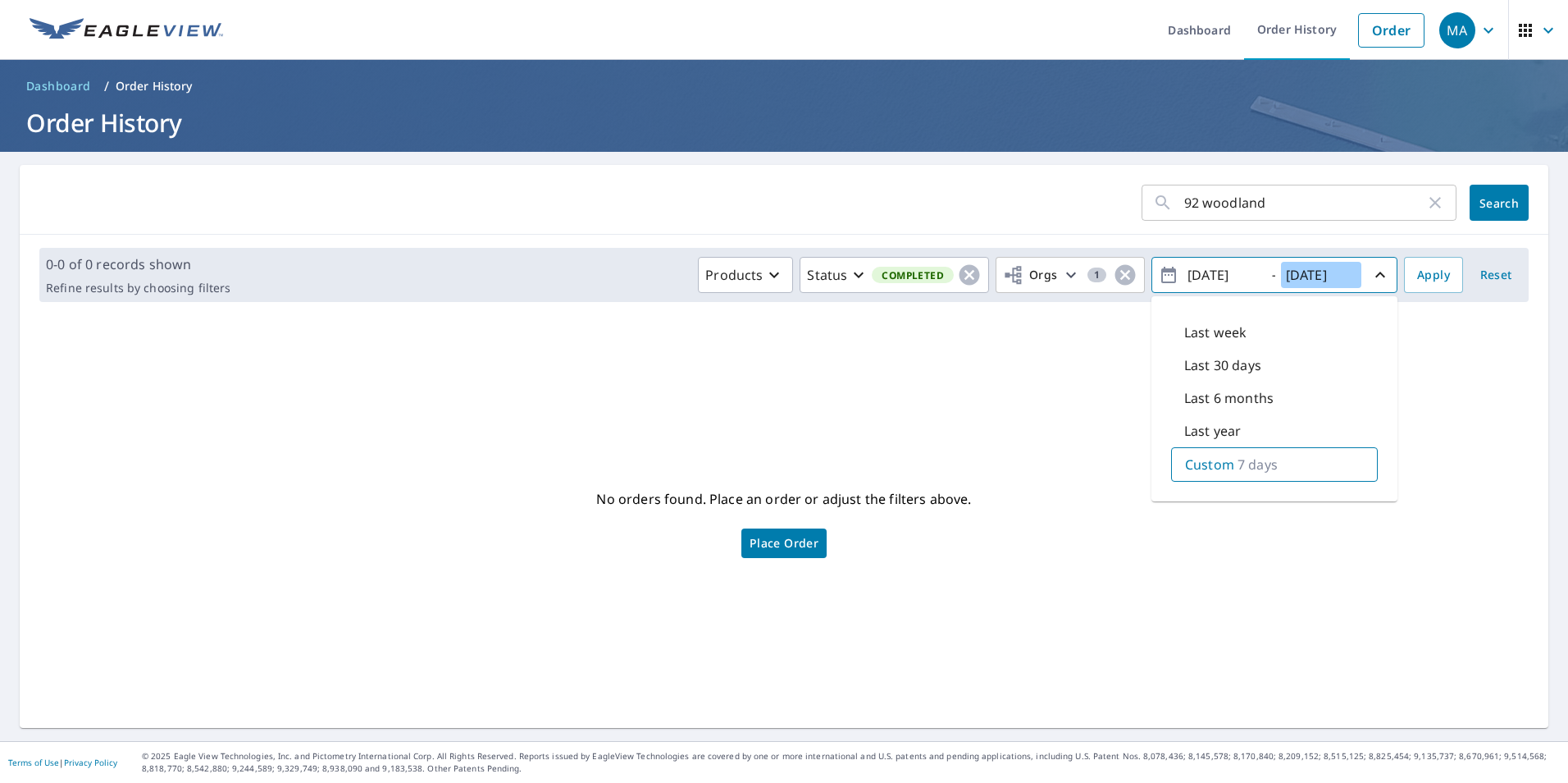
click at [1330, 281] on input "[DATE]" at bounding box center [1321, 275] width 80 height 26
click at [1192, 280] on input "[DATE]" at bounding box center [1222, 275] width 80 height 26
click at [1159, 279] on icon "button" at bounding box center [1169, 275] width 20 height 20
click at [1159, 273] on icon "button" at bounding box center [1169, 275] width 20 height 20
click at [1208, 466] on p "Custom" at bounding box center [1210, 464] width 50 height 20
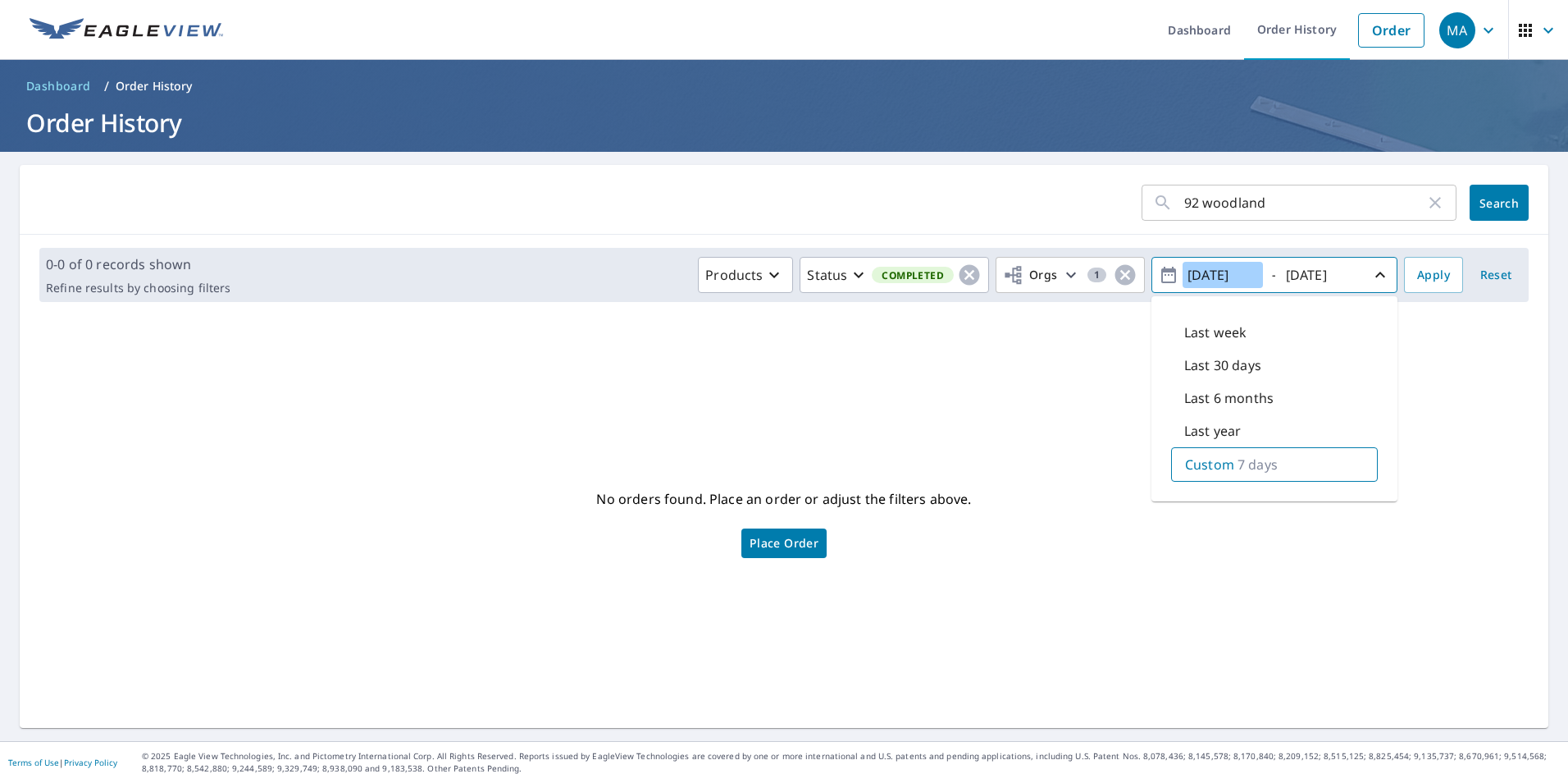
click at [1207, 268] on input "[DATE]" at bounding box center [1222, 275] width 80 height 26
drag, startPoint x: 1243, startPoint y: 275, endPoint x: 1214, endPoint y: 280, distance: 29.4
click at [1214, 280] on input "[DATE]" at bounding box center [1222, 275] width 80 height 26
type input "[DATE]"
click at [1294, 279] on input "[DATE]" at bounding box center [1321, 275] width 80 height 26
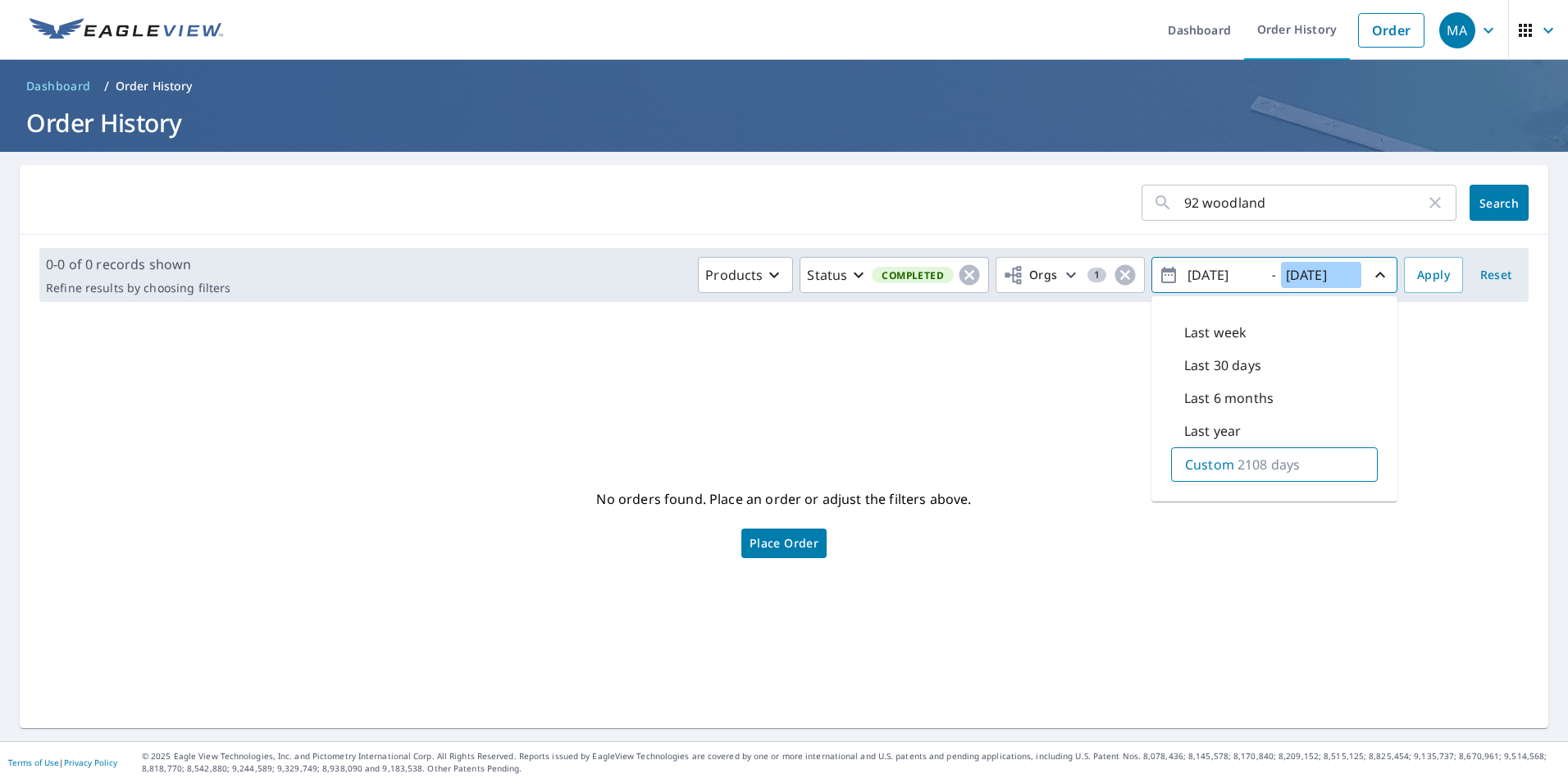
click at [1300, 276] on input "[DATE]" at bounding box center [1321, 275] width 80 height 26
drag, startPoint x: 1323, startPoint y: 280, endPoint x: 1311, endPoint y: 281, distance: 12.0
click at [1311, 281] on input "[DATE]" at bounding box center [1321, 275] width 80 height 26
type input "[DATE]"
click at [1417, 271] on span "Apply" at bounding box center [1433, 275] width 32 height 21
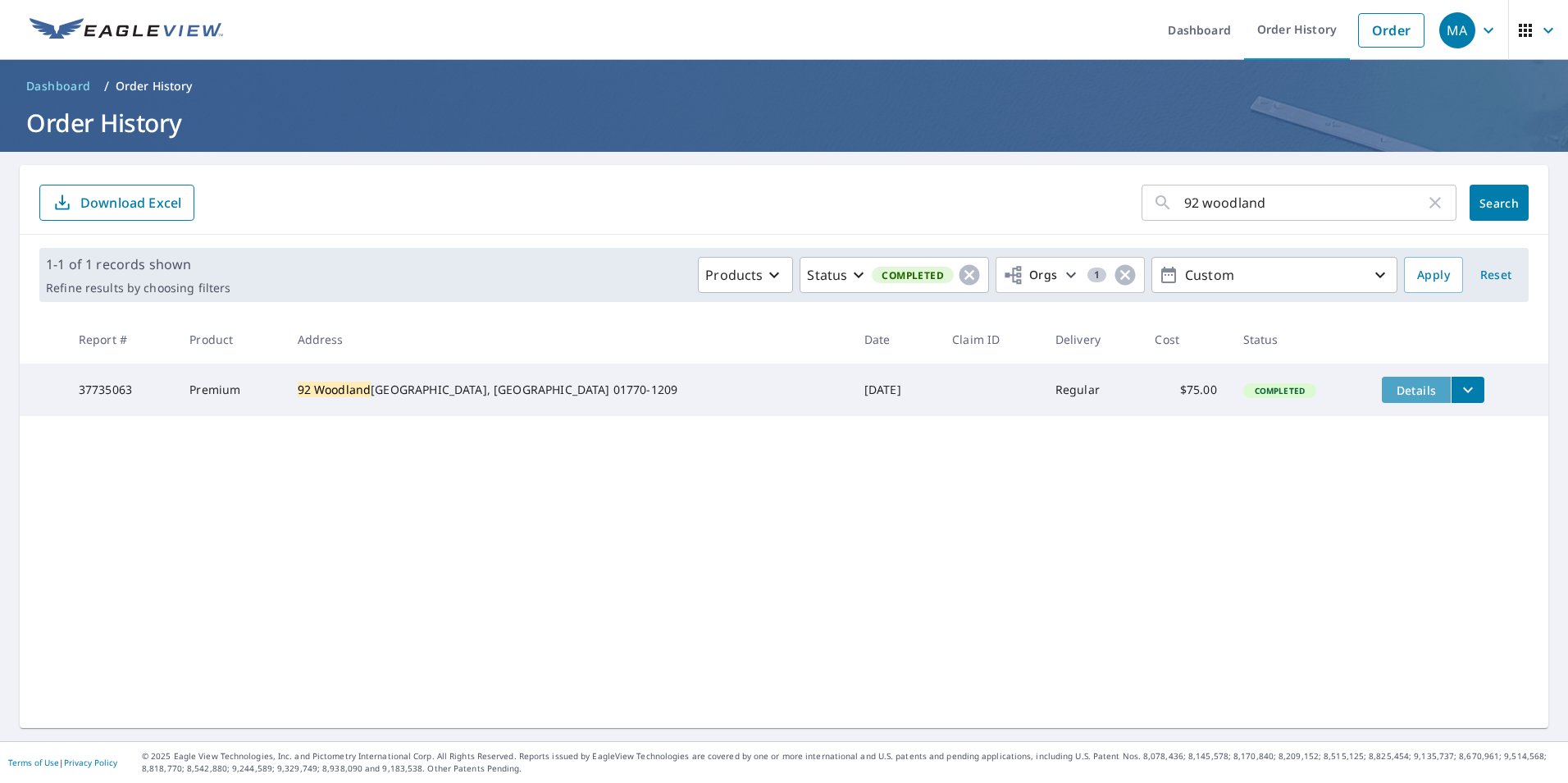
click at [1391, 395] on span "Details" at bounding box center [1415, 389] width 50 height 15
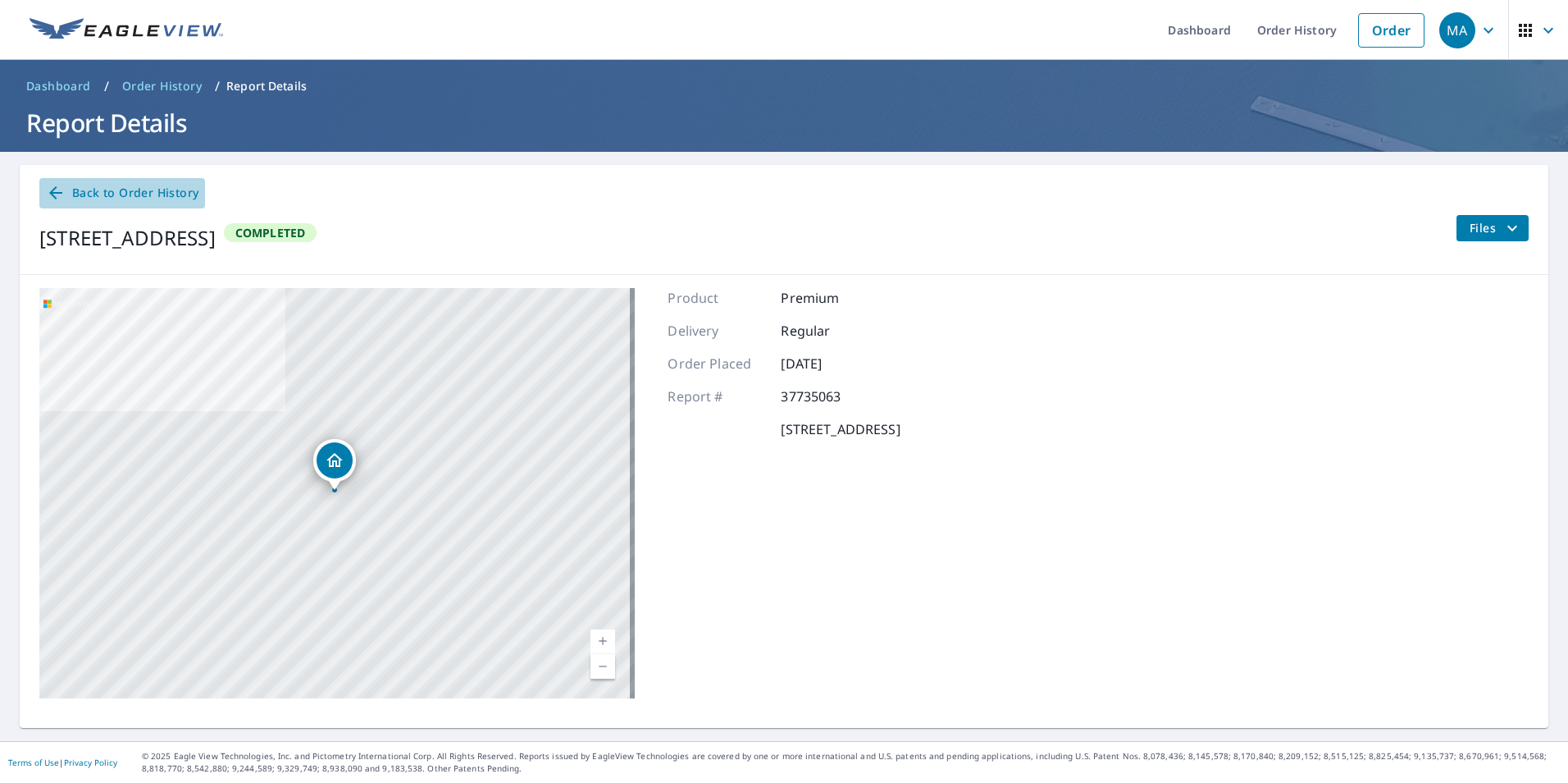
click at [141, 183] on span "Back to Order History" at bounding box center [122, 193] width 153 height 21
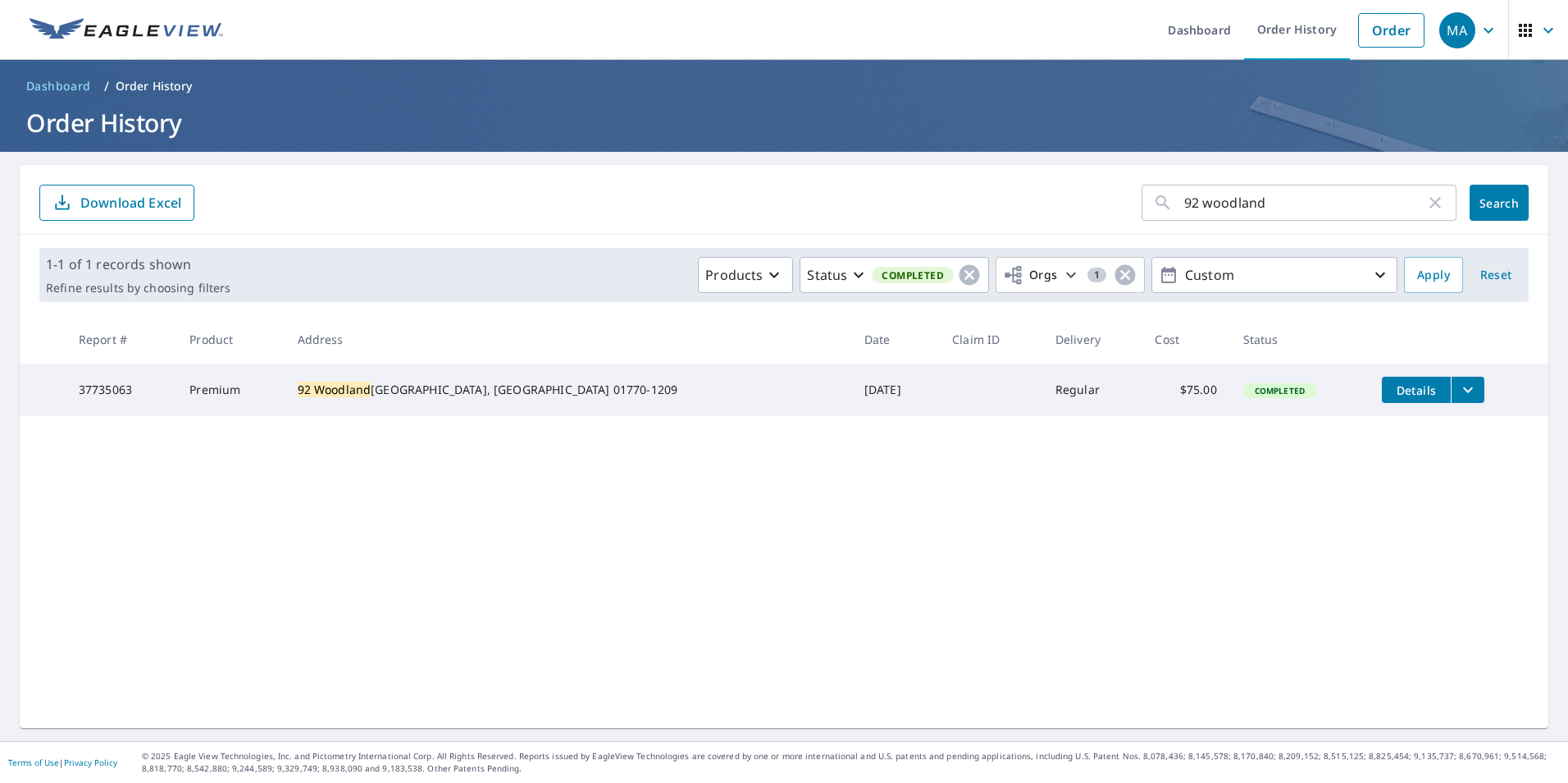
click at [1458, 387] on icon "filesDropdownBtn-37735063" at bounding box center [1468, 390] width 20 height 20
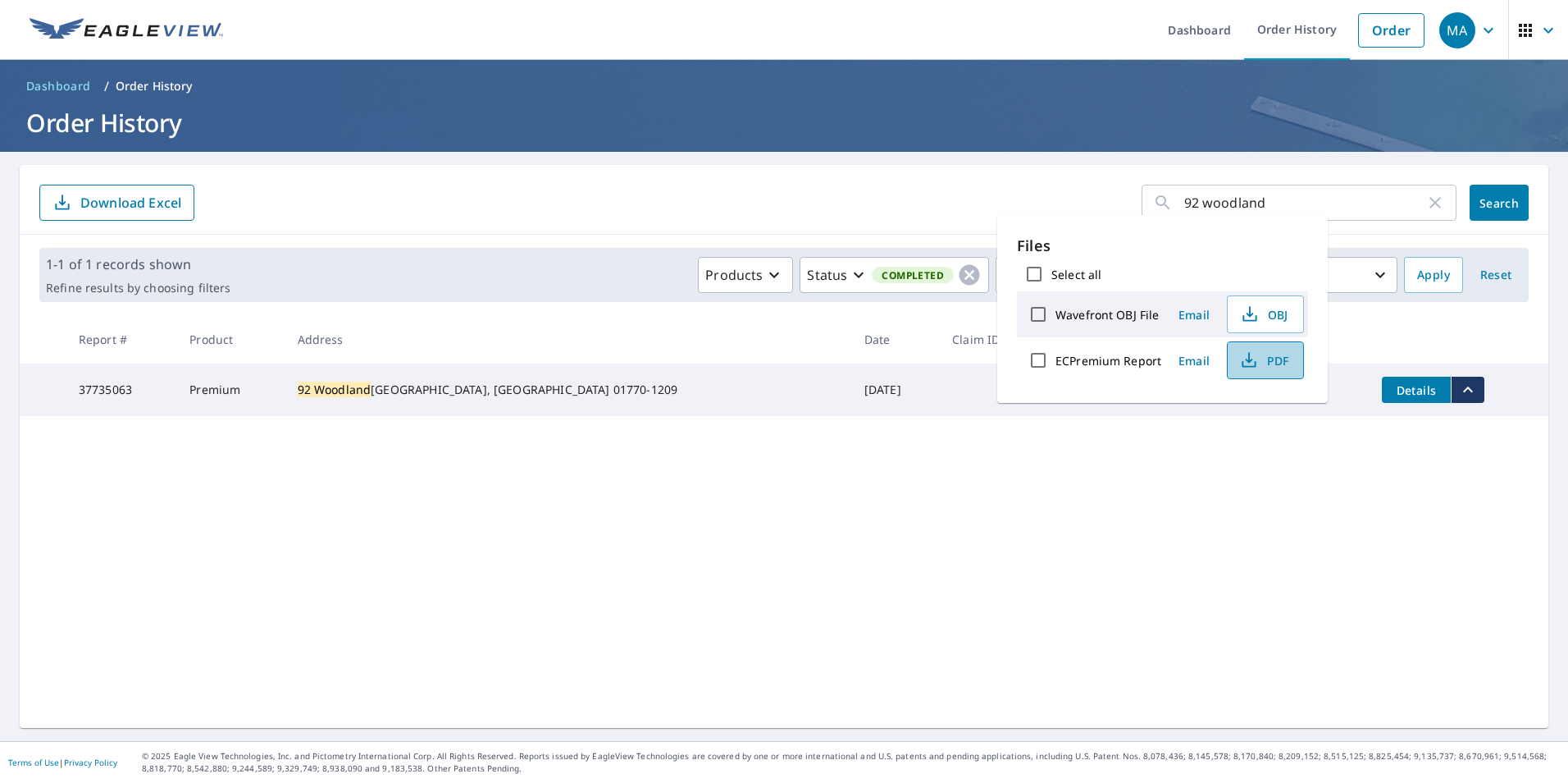
click at [1265, 358] on span "PDF" at bounding box center [1264, 360] width 52 height 20
